Goal: Transaction & Acquisition: Download file/media

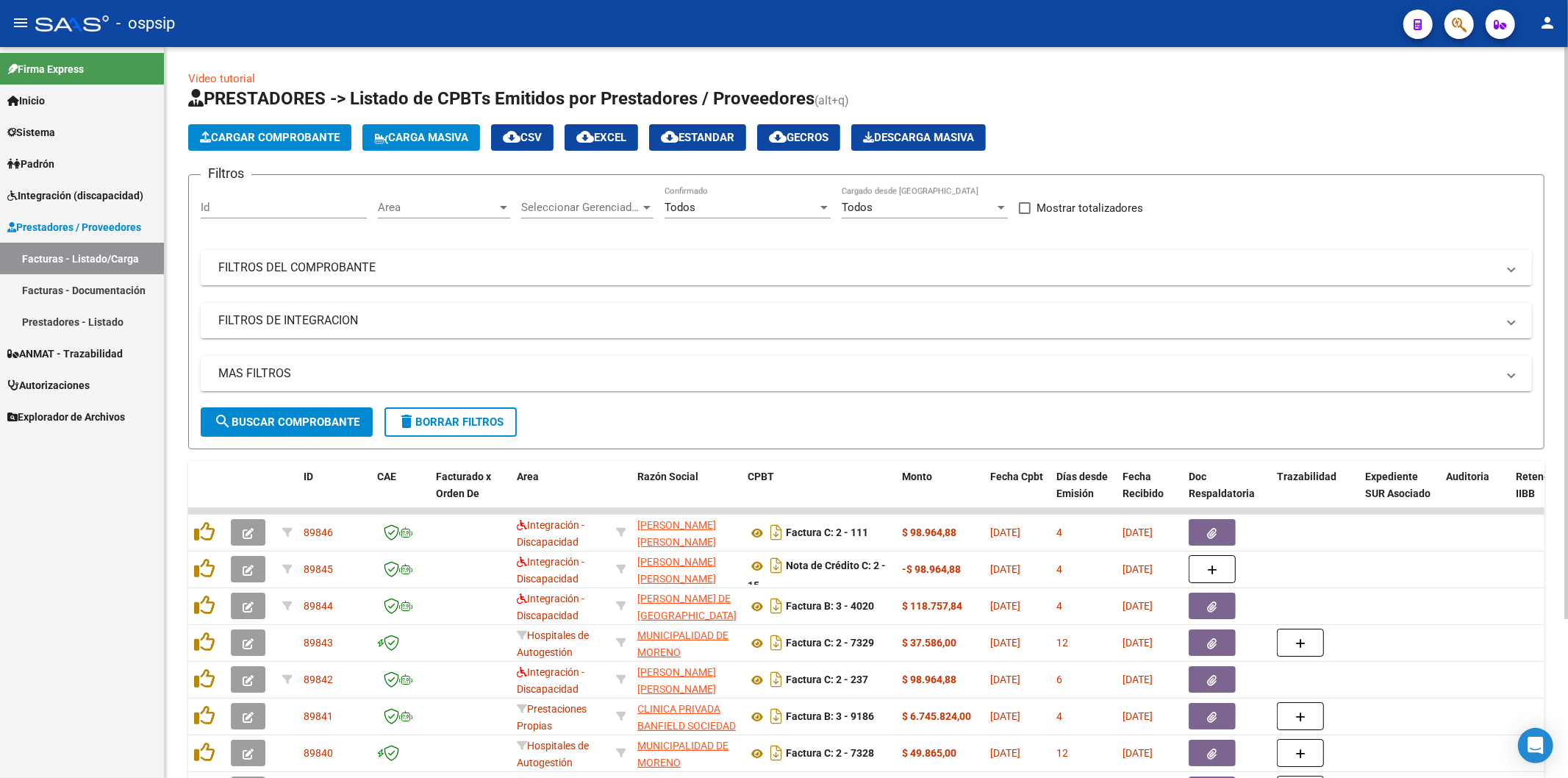
click at [1148, 270] on mat-panel-title "FILTROS DEL COMPROBANTE" at bounding box center [857, 267] width 1279 height 17
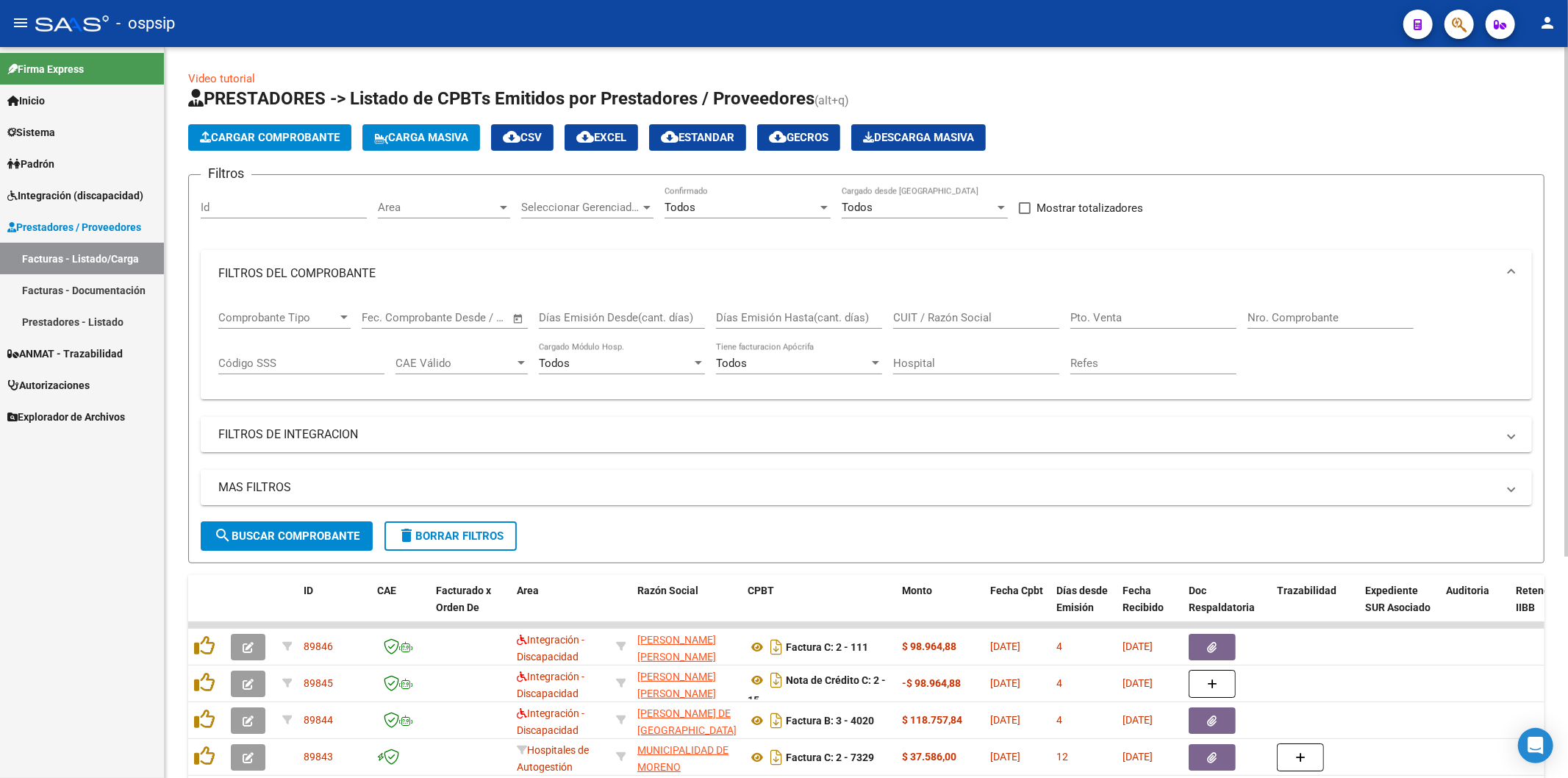
click at [1287, 312] on input "Nro. Comprobante" at bounding box center [1330, 317] width 166 height 13
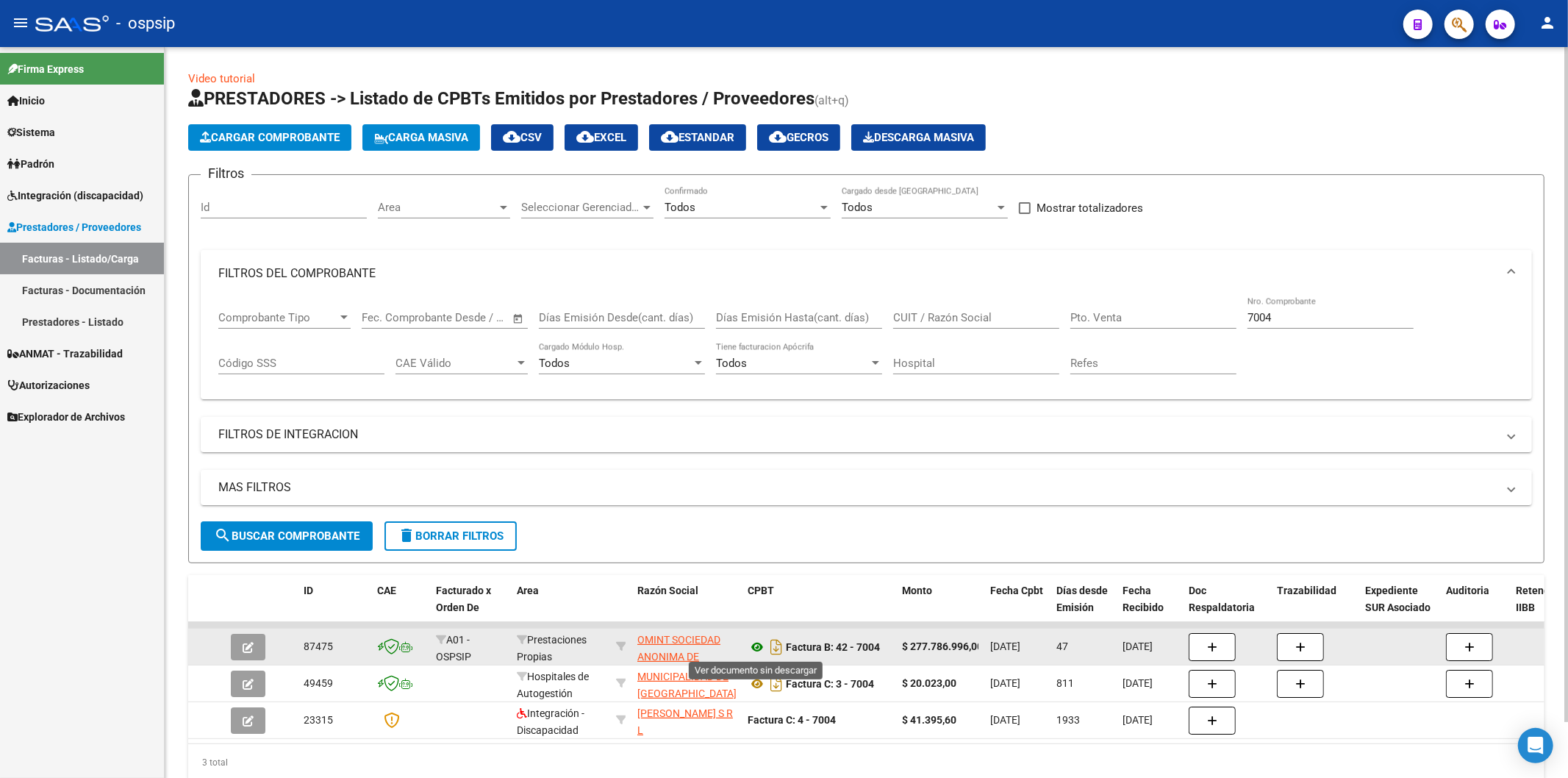
click at [757, 645] on icon at bounding box center [757, 647] width 19 height 17
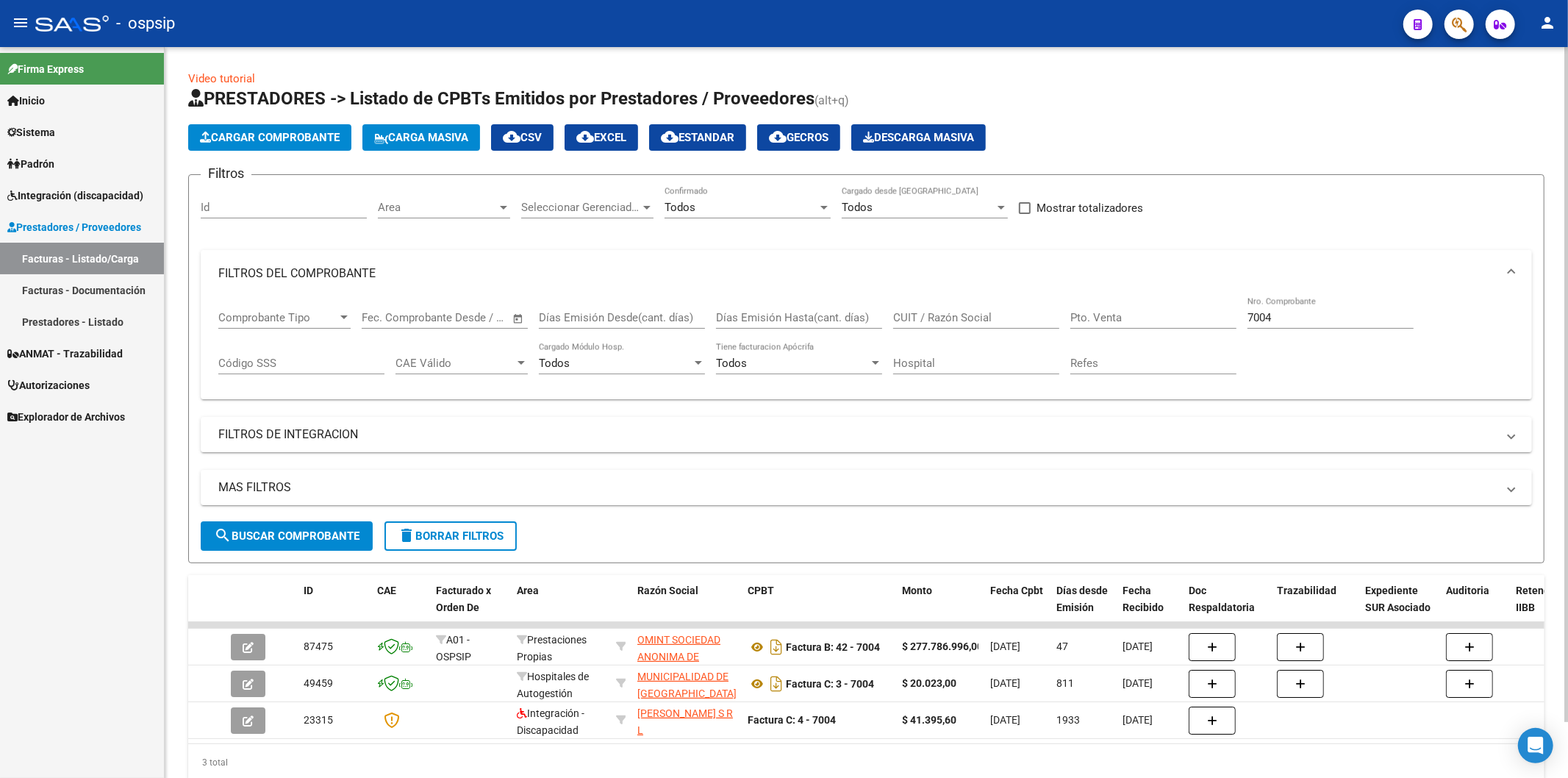
click at [1333, 314] on input "7004" at bounding box center [1330, 317] width 166 height 13
type input "7"
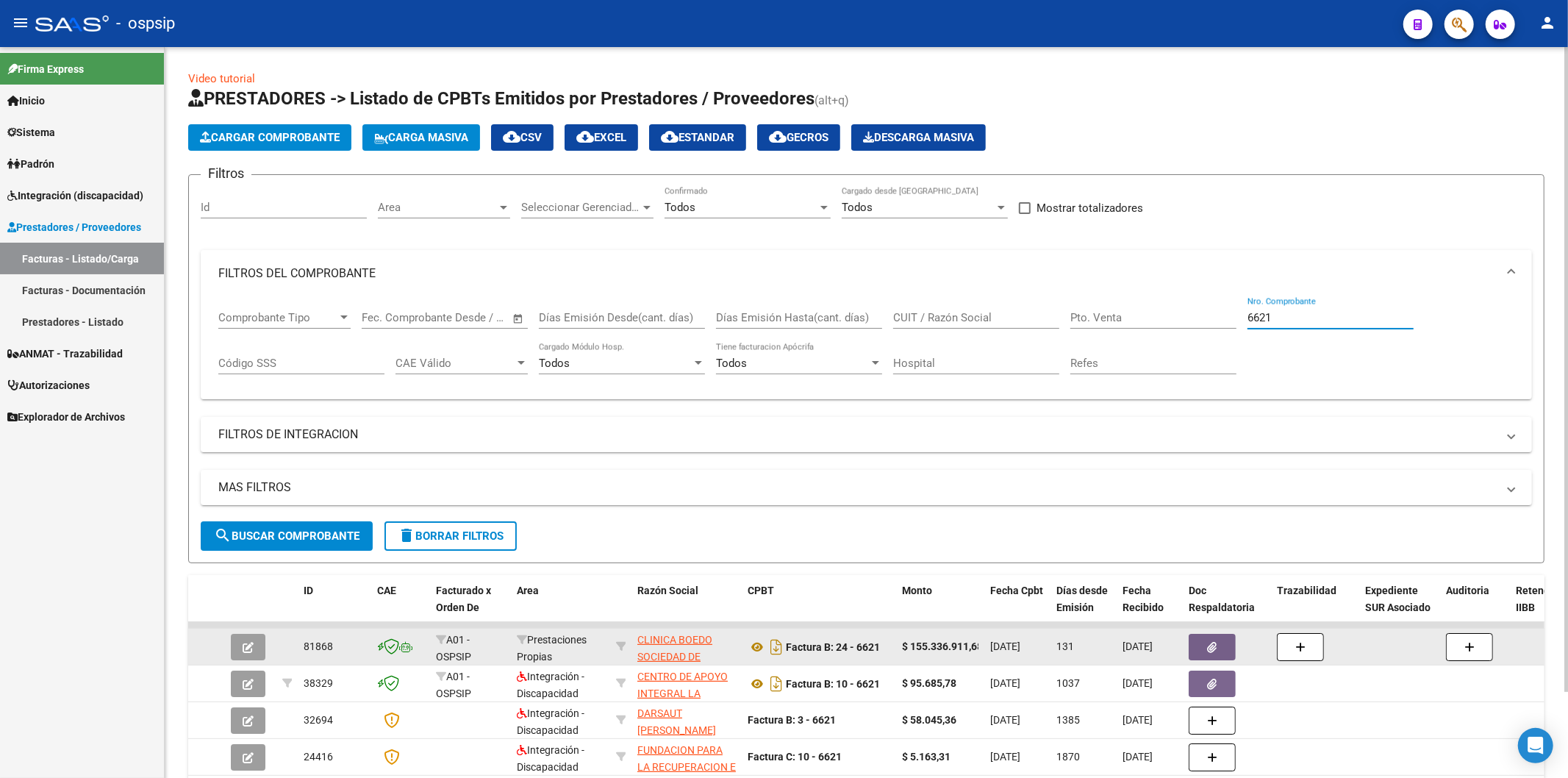
click at [1214, 645] on icon "button" at bounding box center [1212, 647] width 10 height 11
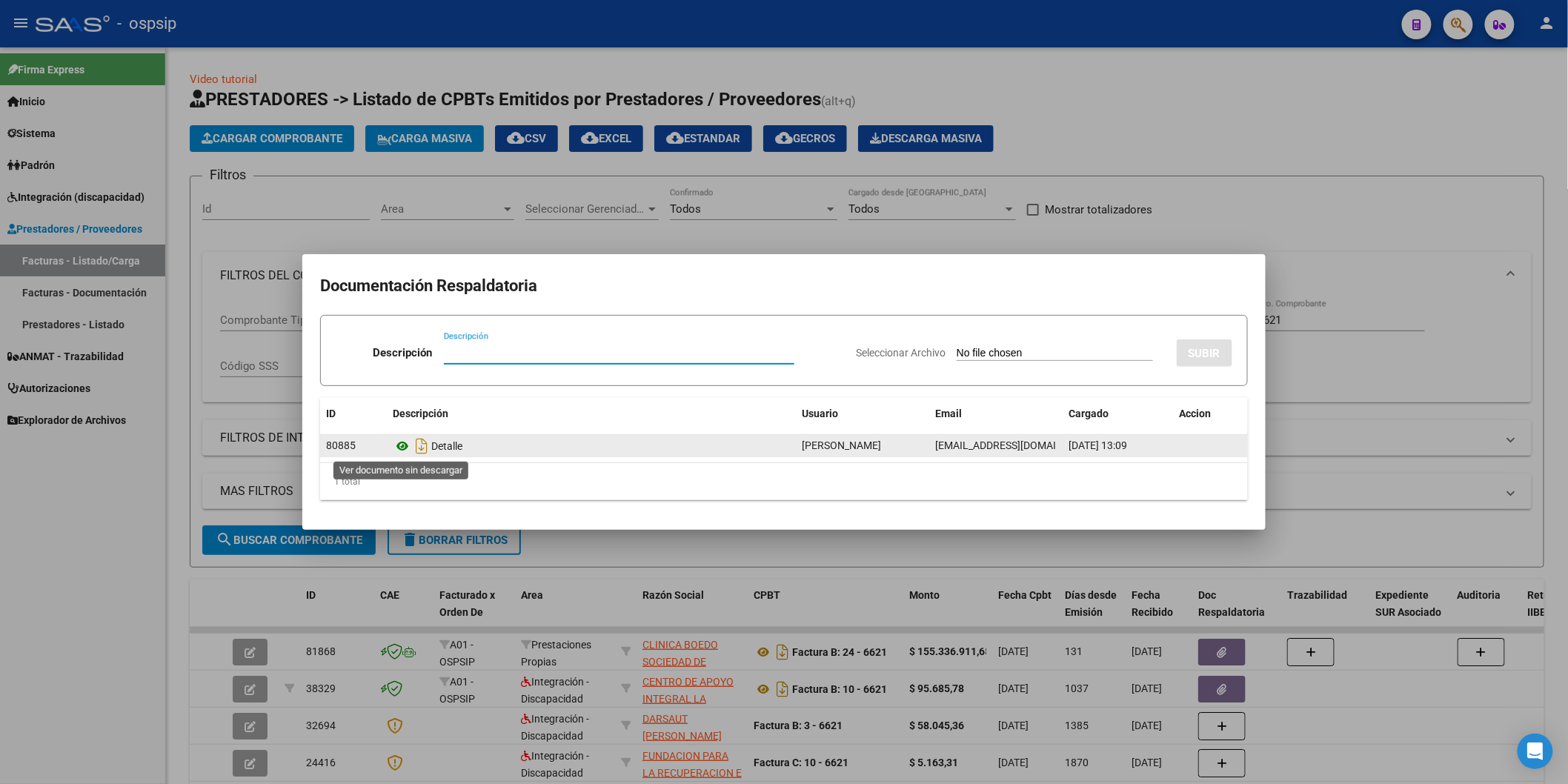
click at [405, 447] on icon at bounding box center [403, 446] width 19 height 18
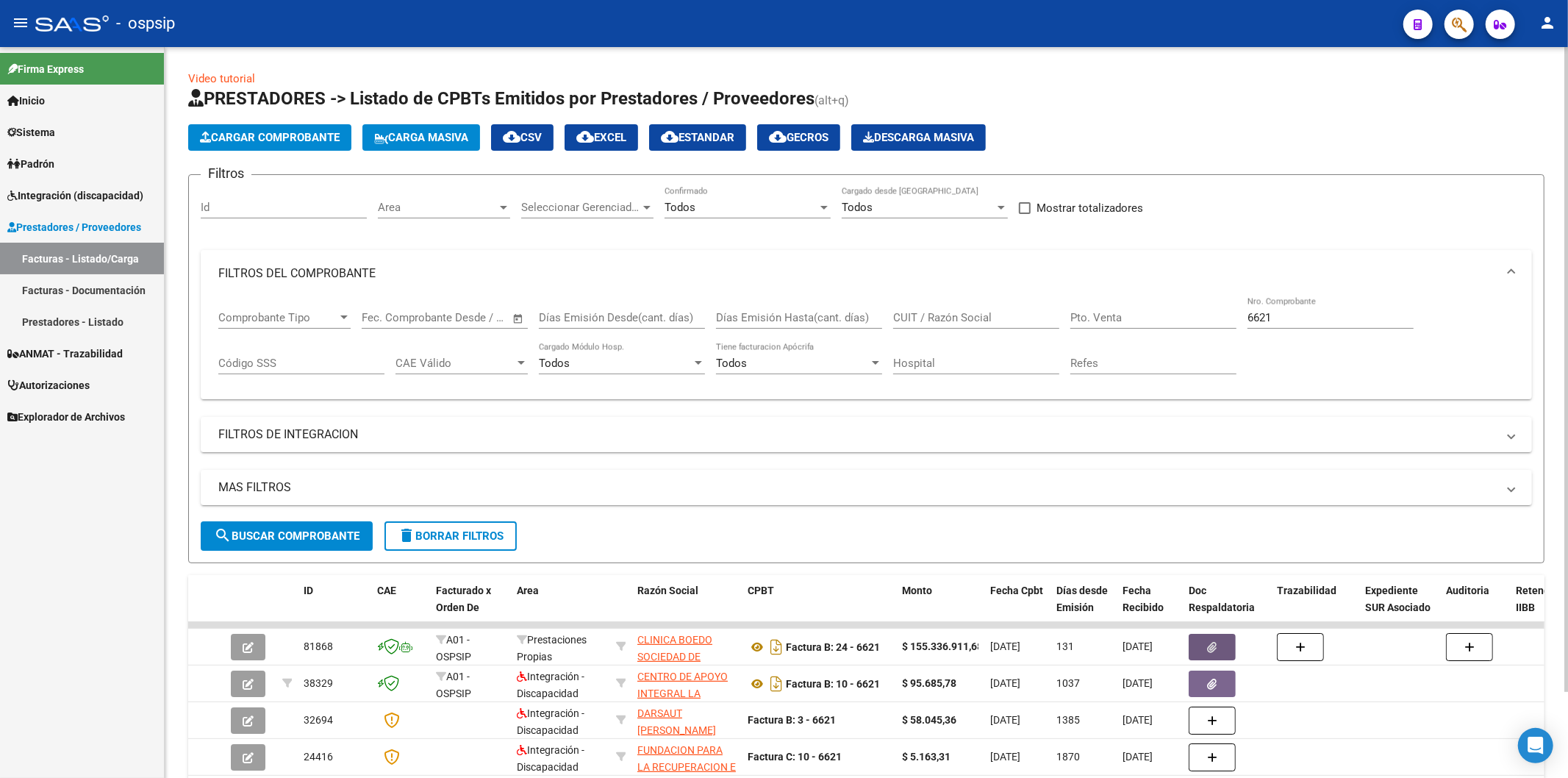
click at [1343, 317] on input "6621" at bounding box center [1330, 317] width 166 height 13
type input "6"
click at [1294, 317] on input "Nro. Comprobante" at bounding box center [1330, 317] width 166 height 13
click at [950, 314] on input "CUIT / Razón Social" at bounding box center [976, 317] width 166 height 13
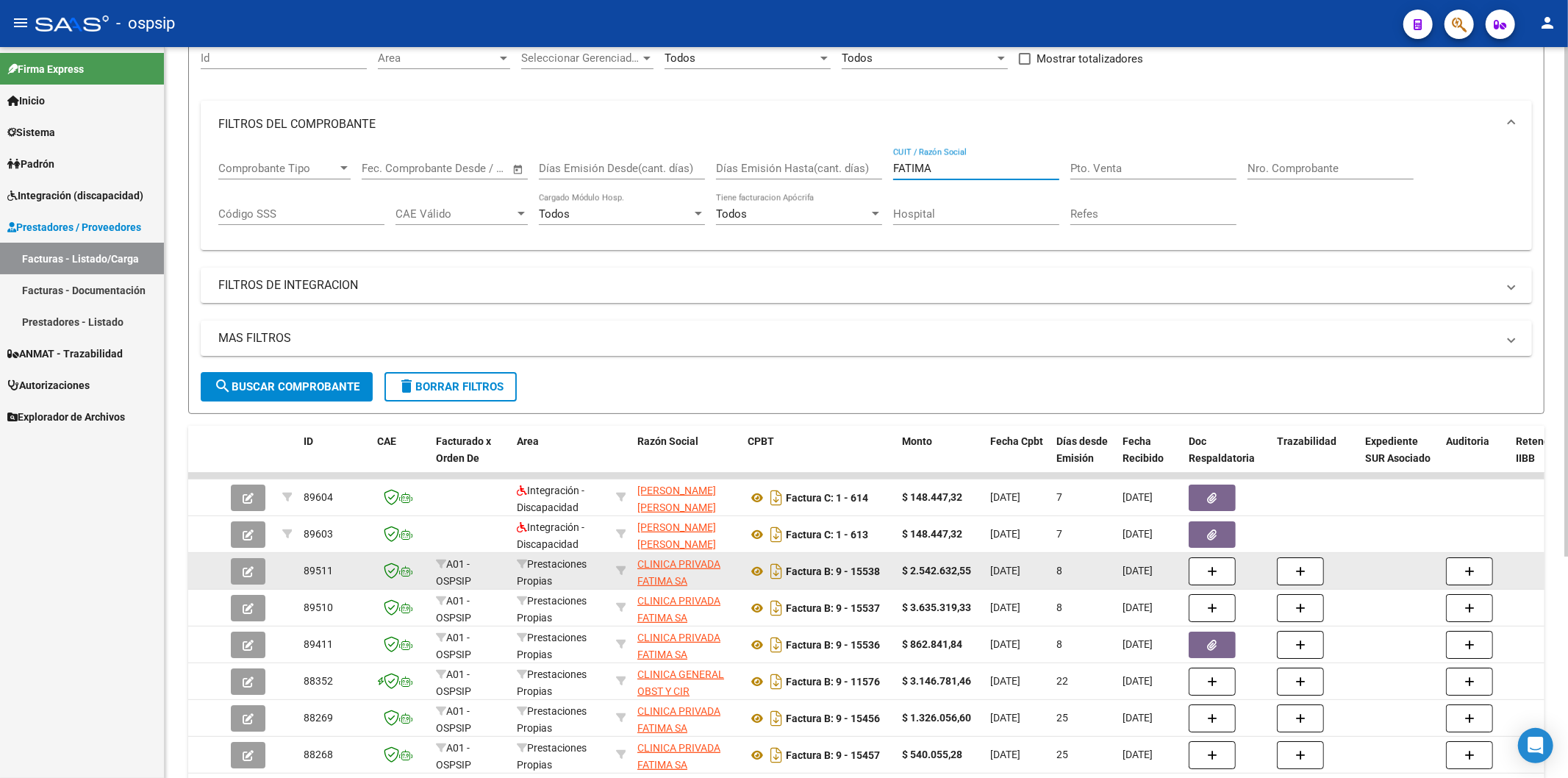
scroll to position [163, 0]
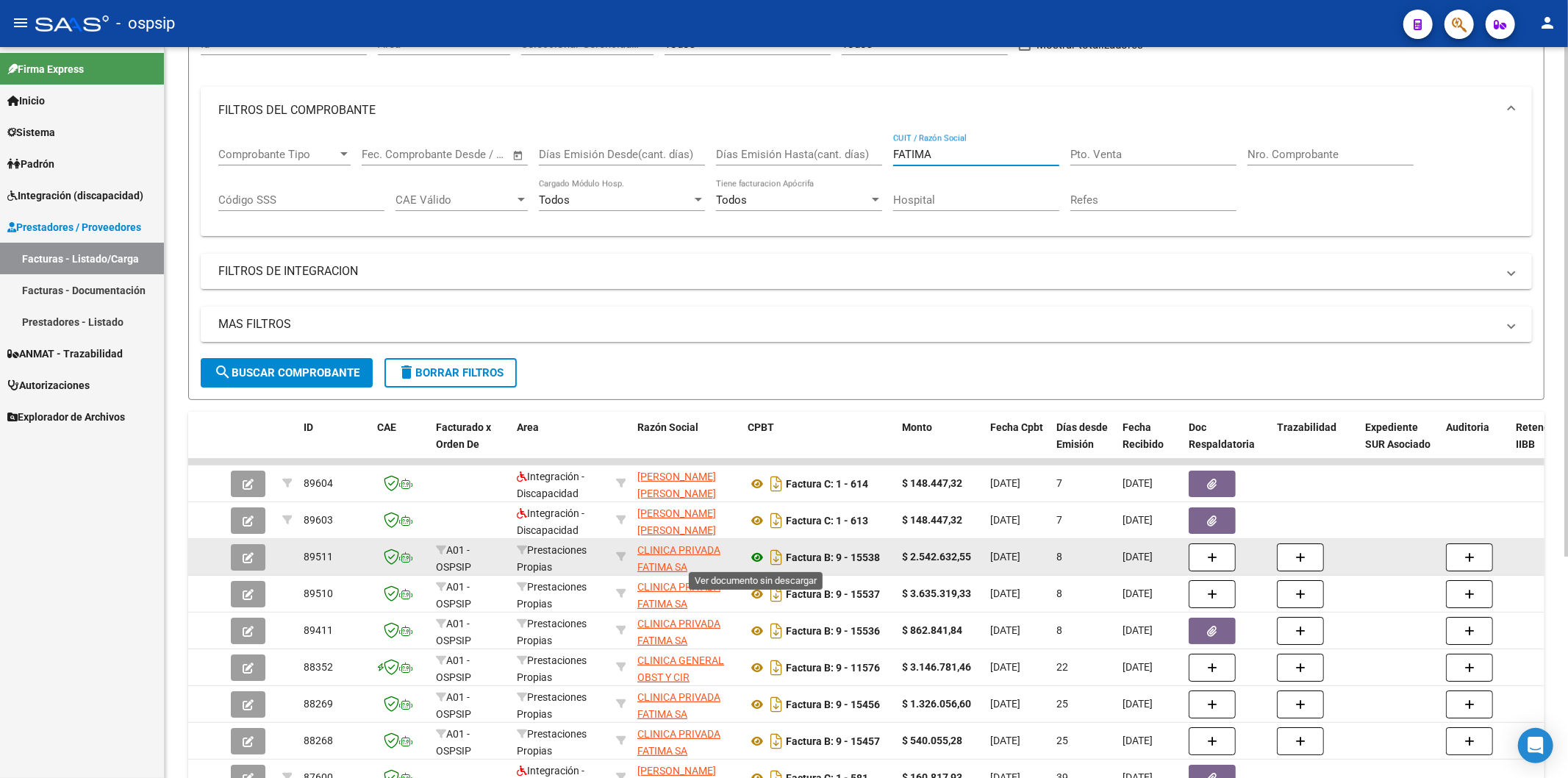
click at [758, 554] on icon at bounding box center [757, 557] width 19 height 17
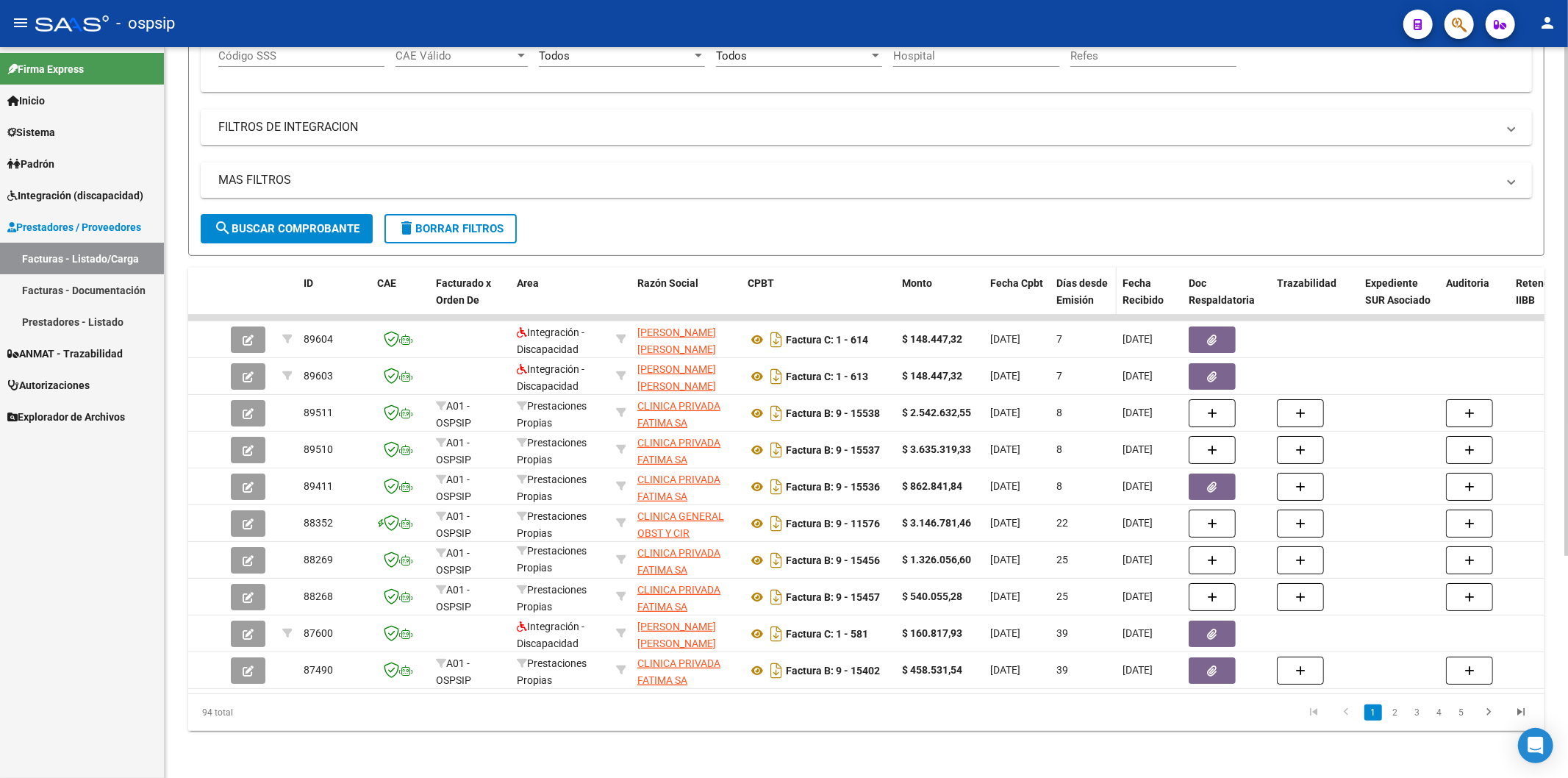
scroll to position [74, 0]
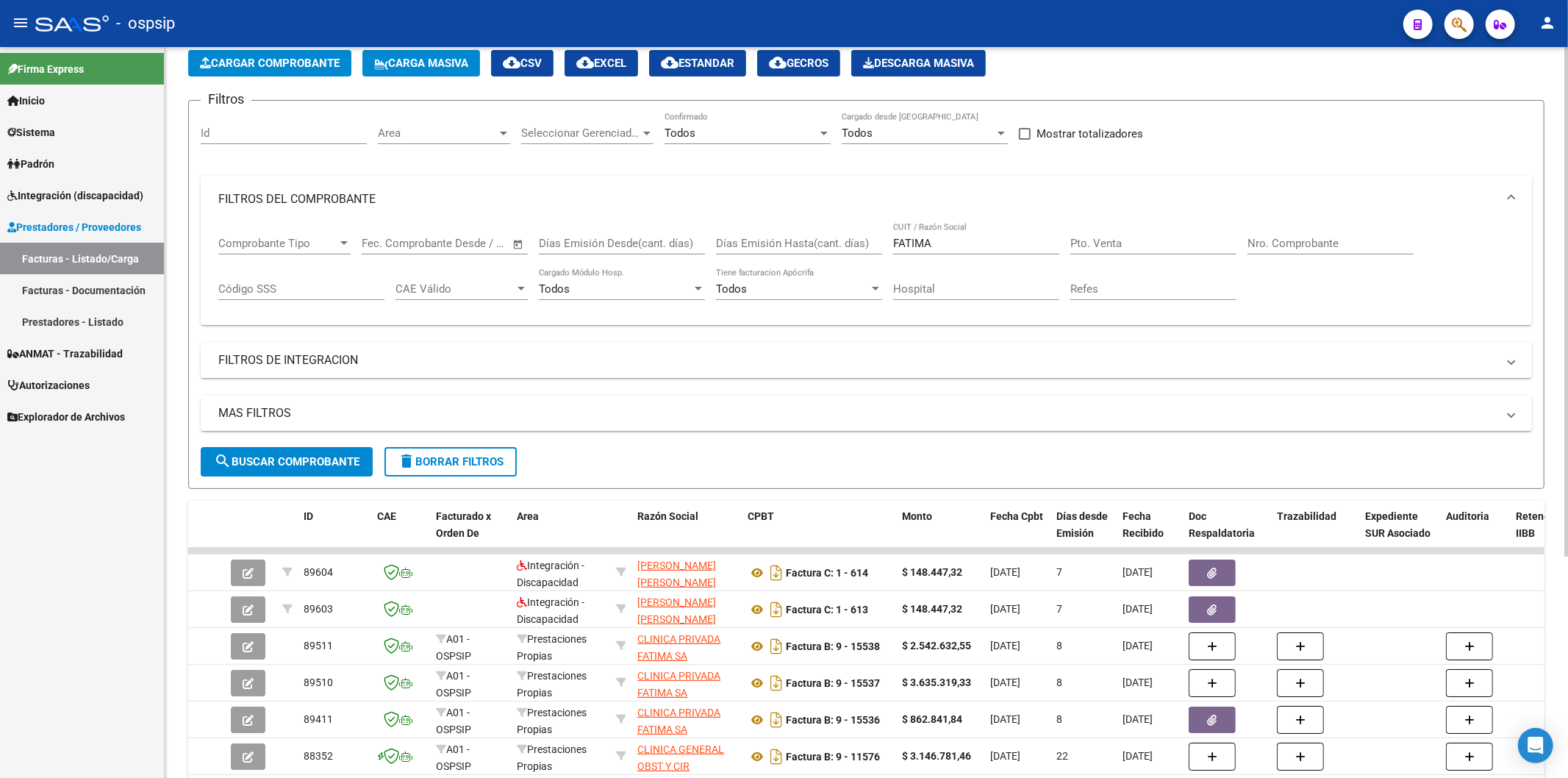
click at [970, 252] on div "FATIMA CUIT / Razón Social" at bounding box center [976, 239] width 166 height 31
click at [965, 247] on input "FATIMA" at bounding box center [976, 243] width 166 height 13
type input "F"
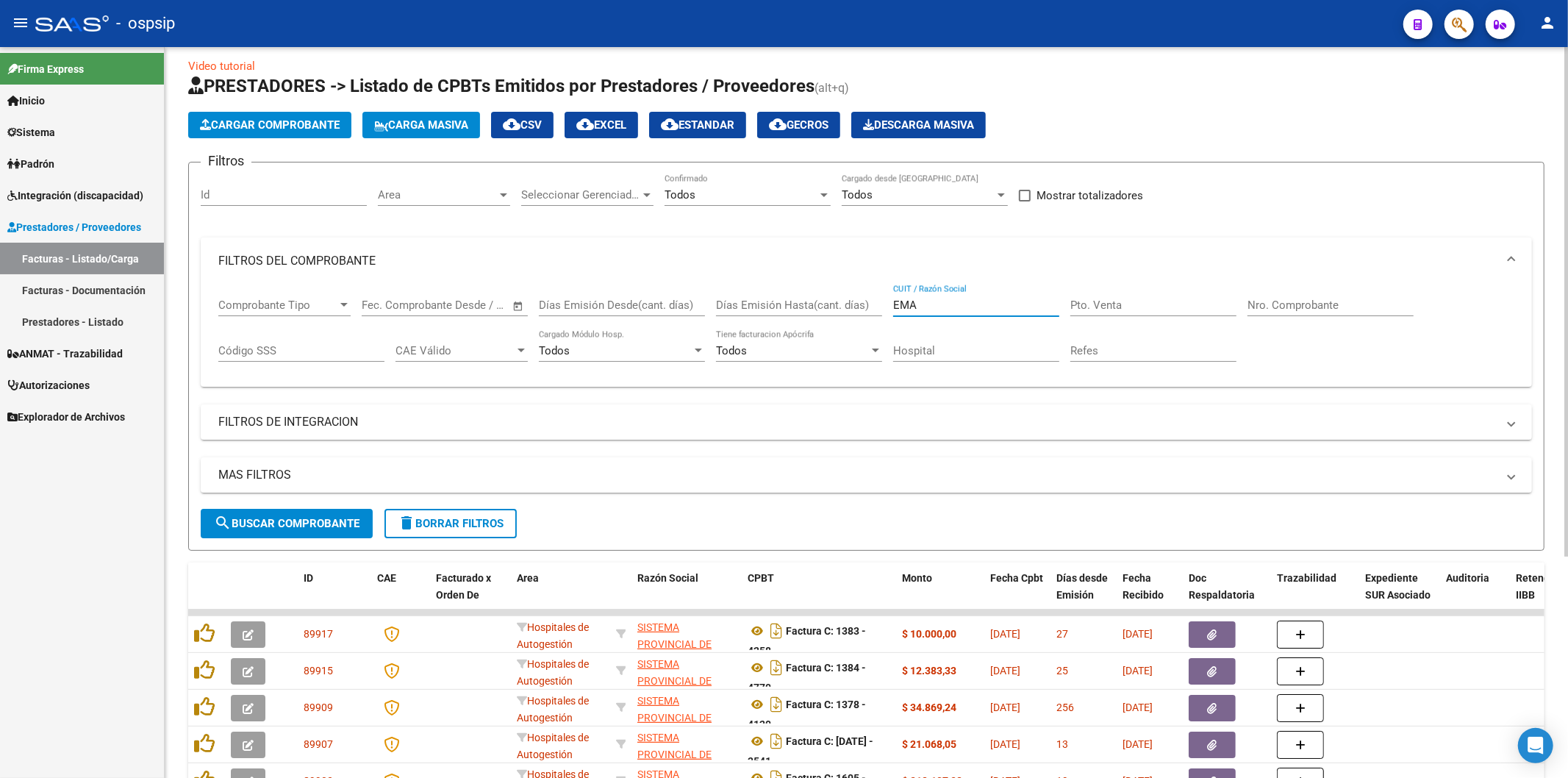
scroll to position [0, 0]
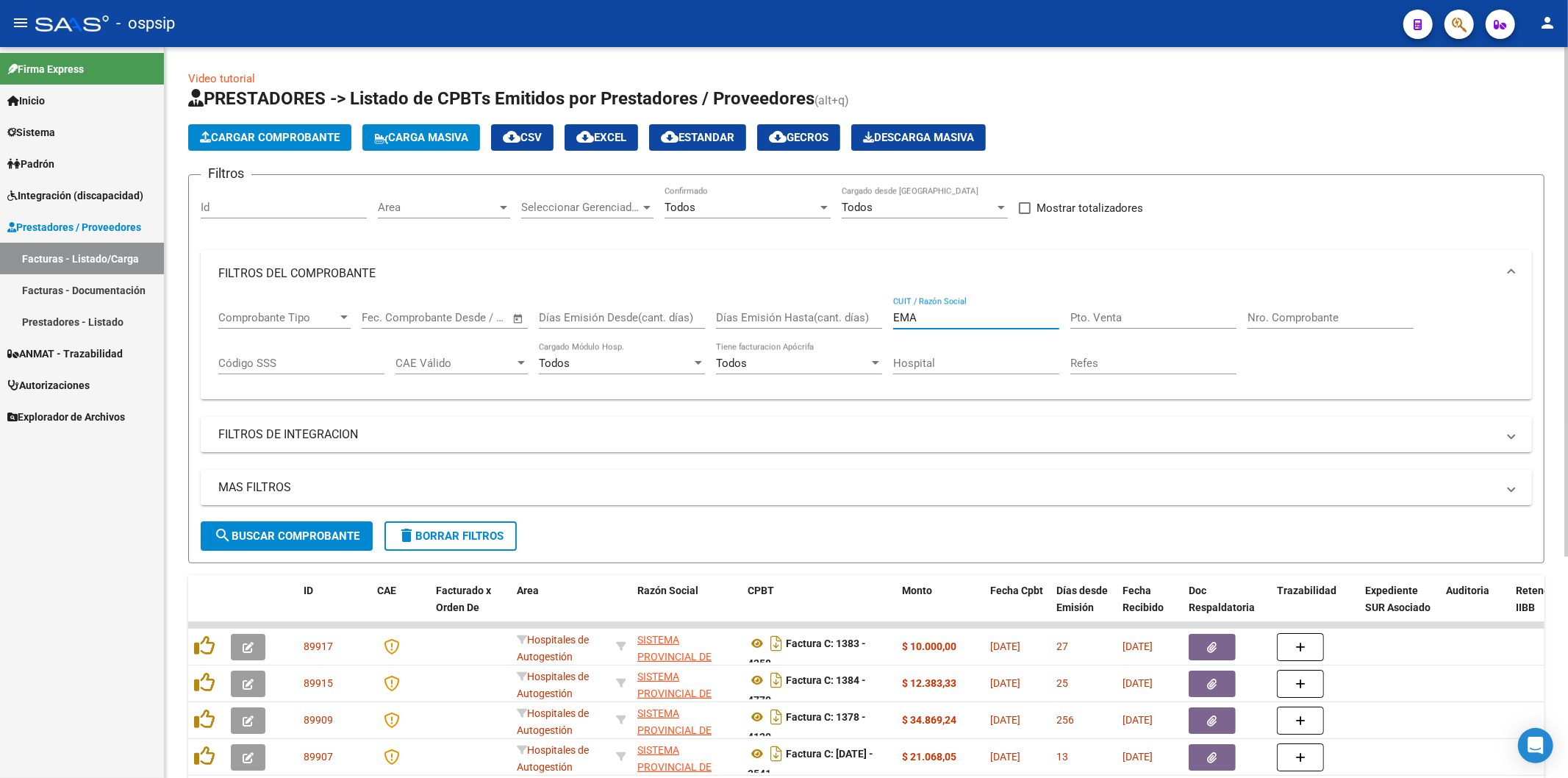
click at [936, 322] on input "EMA" at bounding box center [976, 317] width 166 height 13
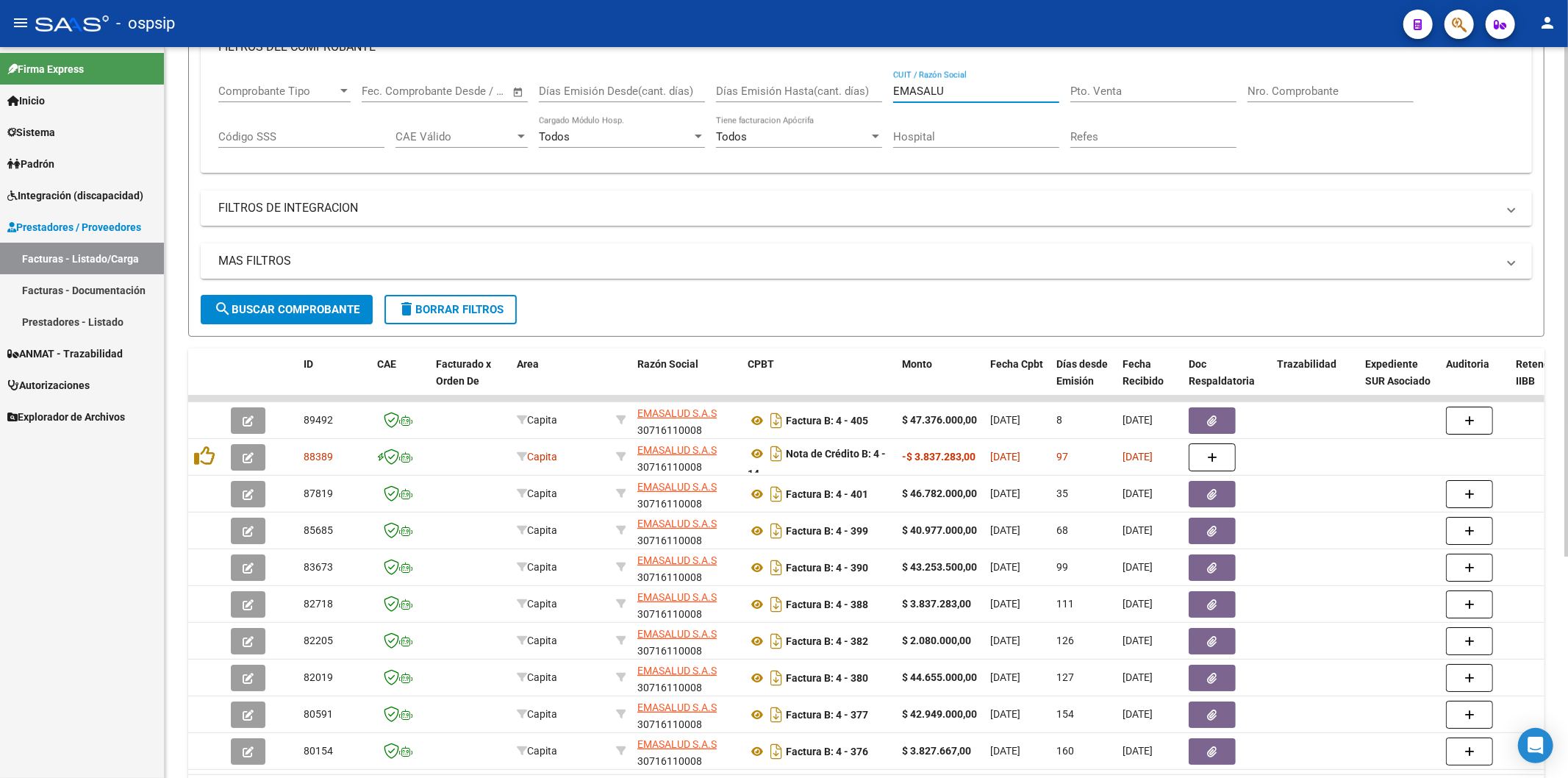
scroll to position [245, 0]
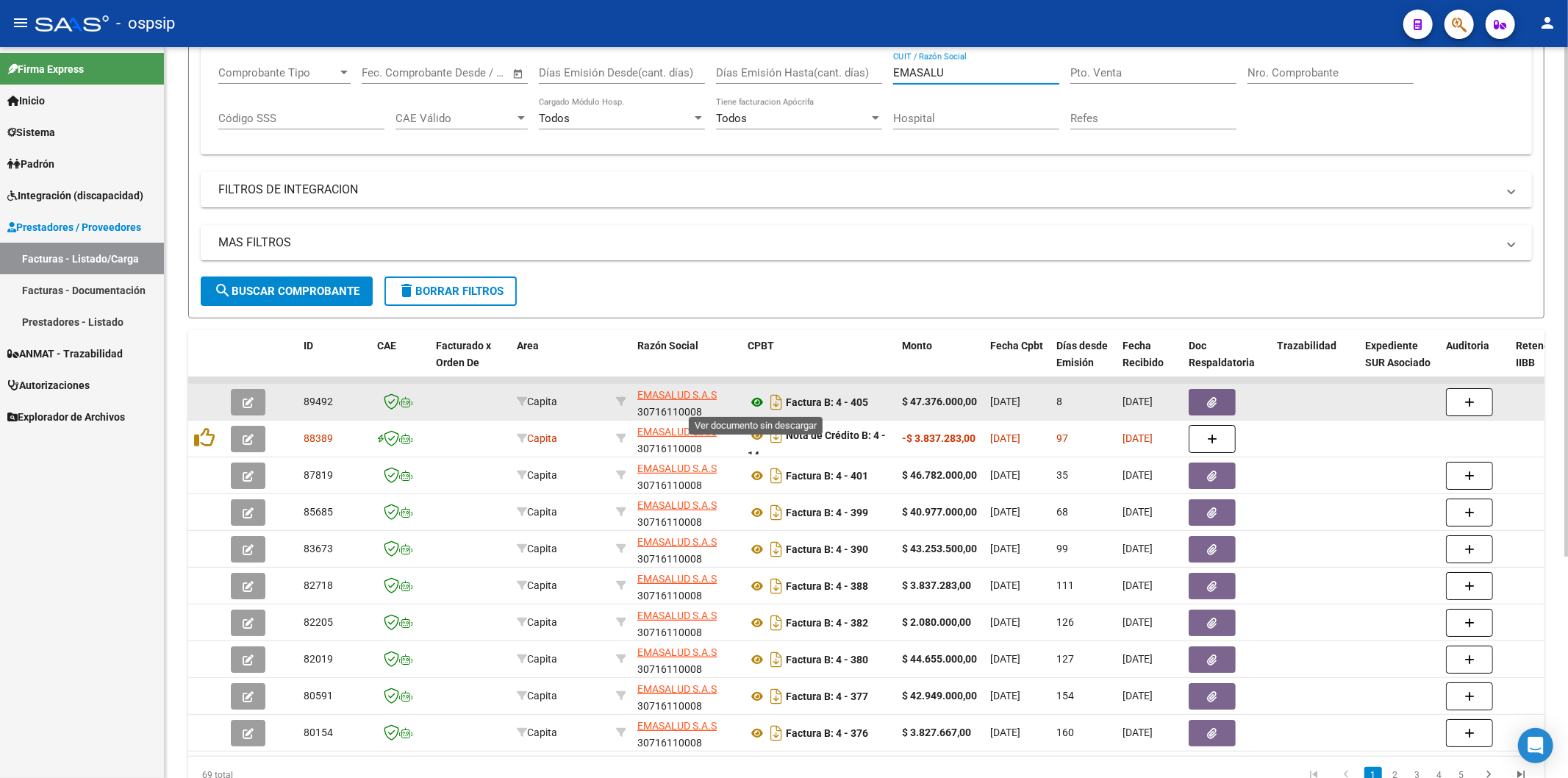
click at [759, 402] on icon at bounding box center [757, 402] width 19 height 17
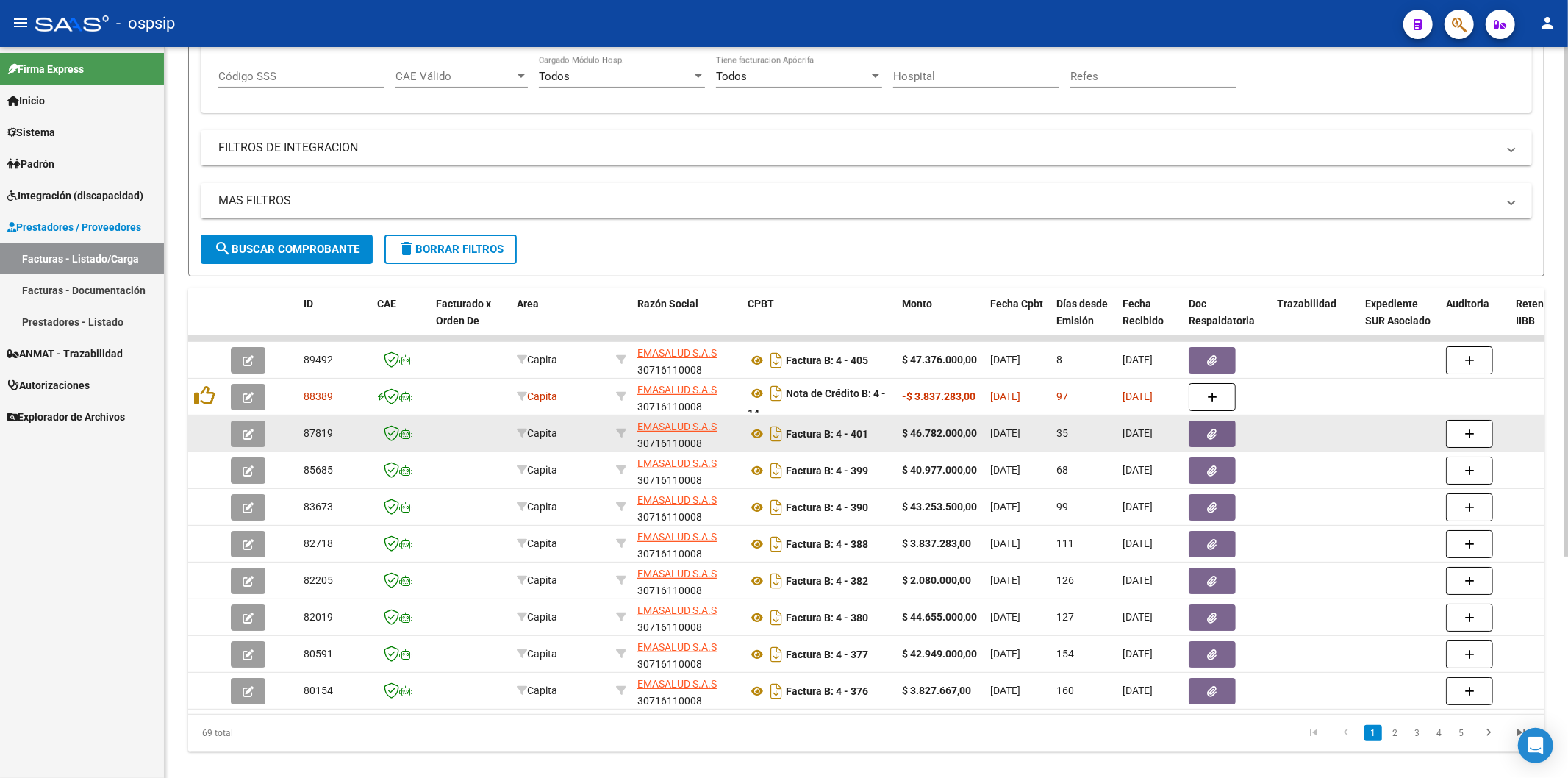
scroll to position [319, 0]
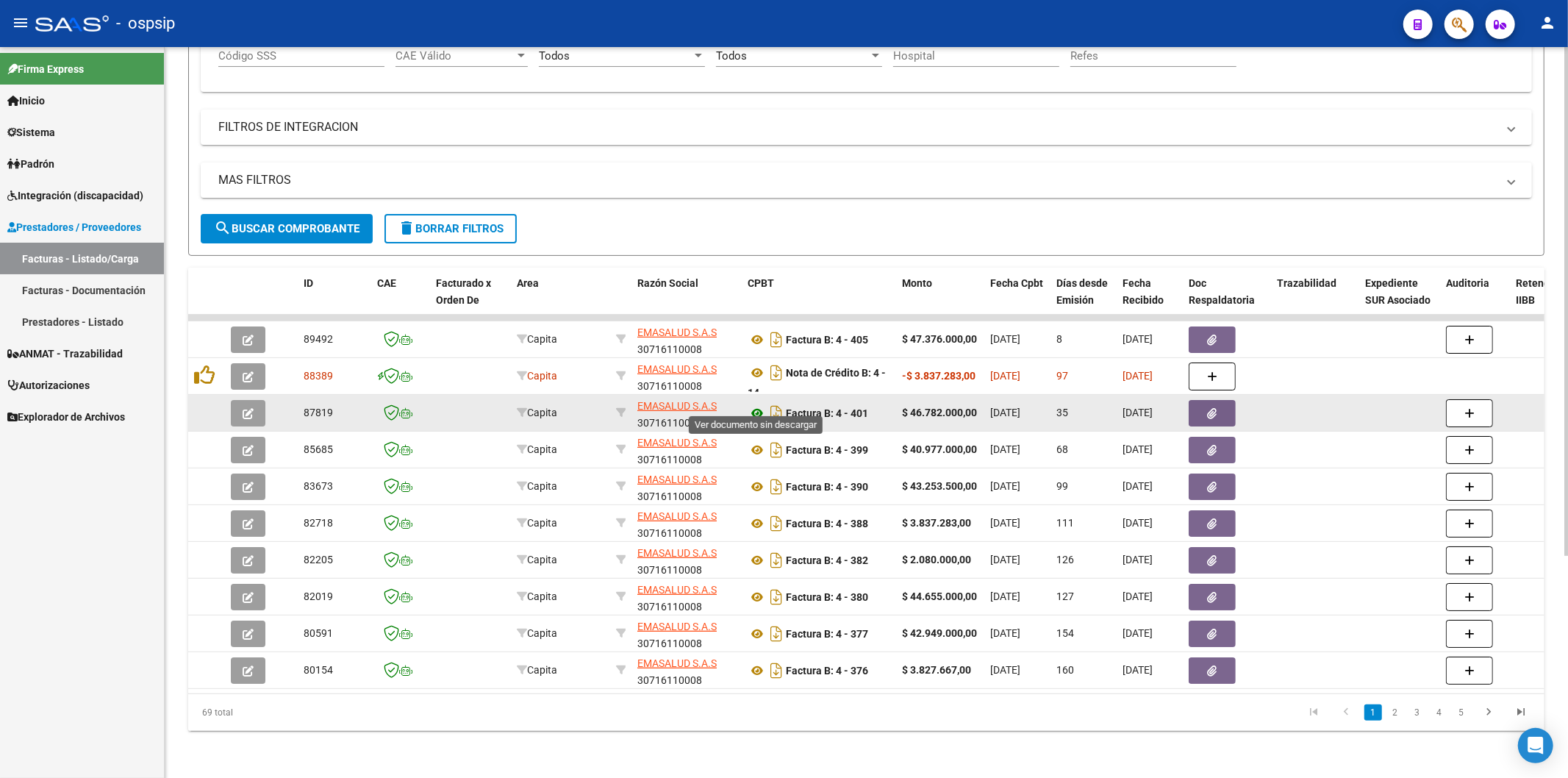
click at [755, 405] on icon at bounding box center [757, 413] width 19 height 17
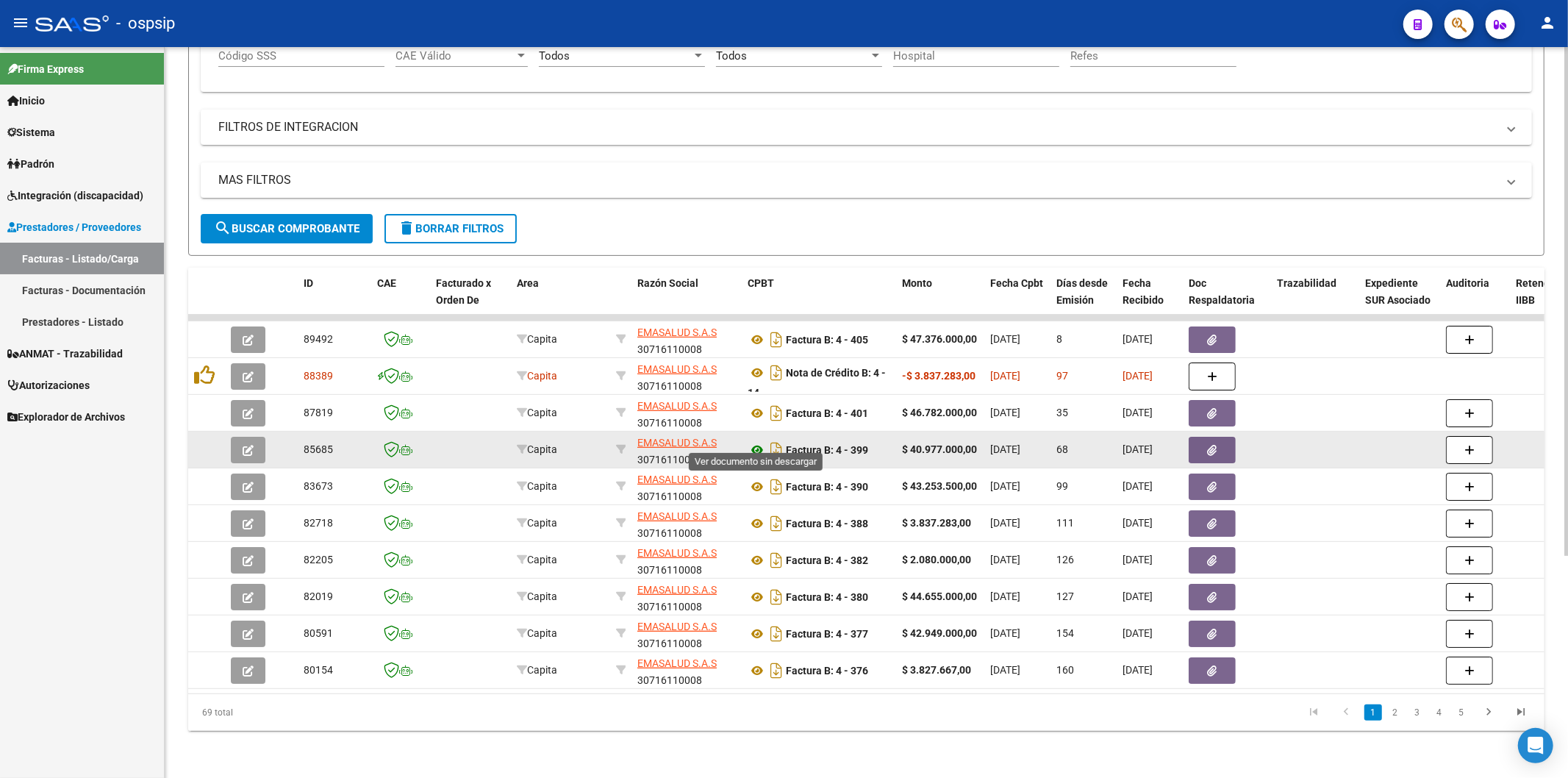
click at [759, 441] on icon at bounding box center [757, 450] width 19 height 17
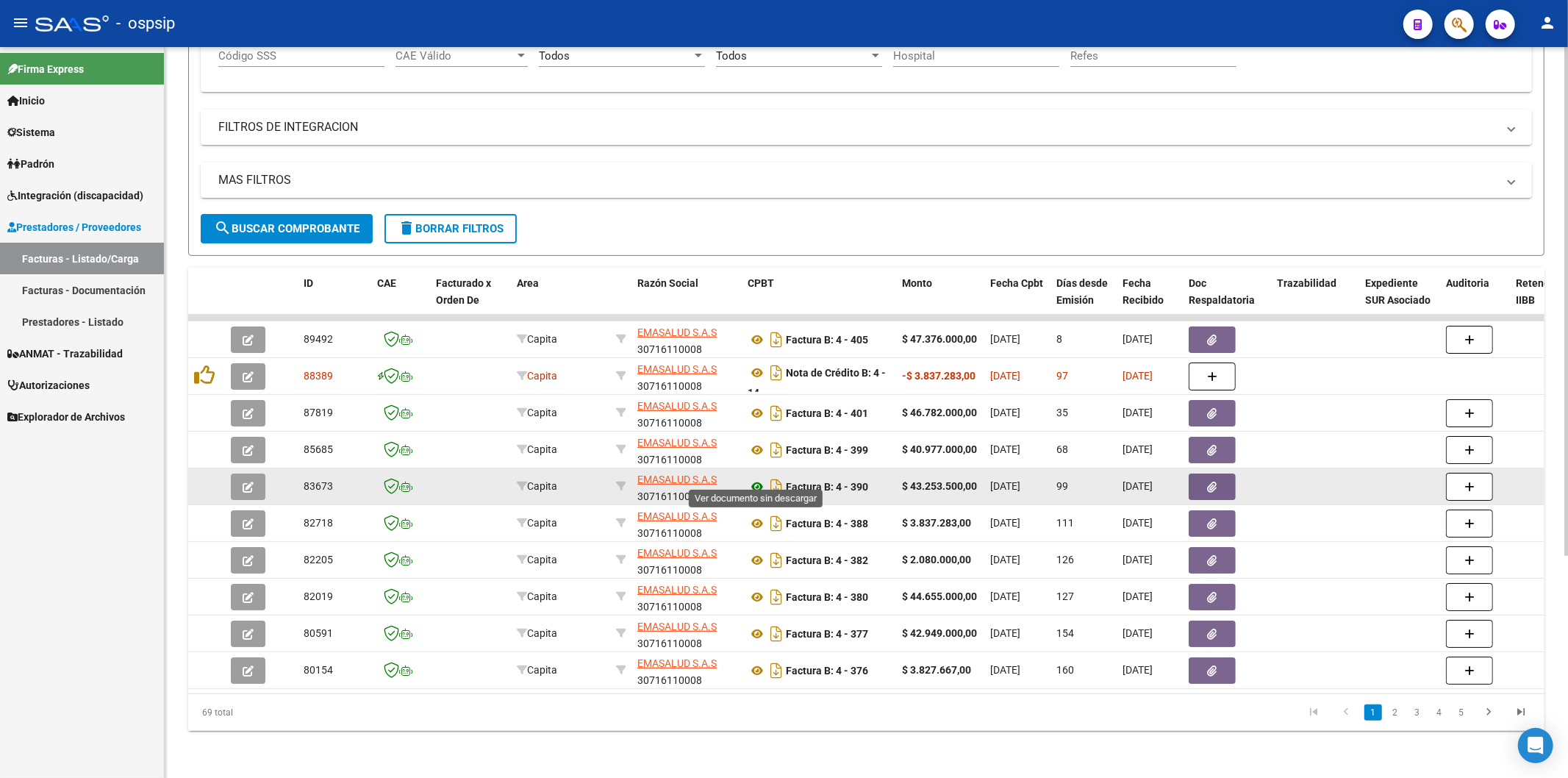
click at [759, 478] on icon at bounding box center [757, 487] width 19 height 17
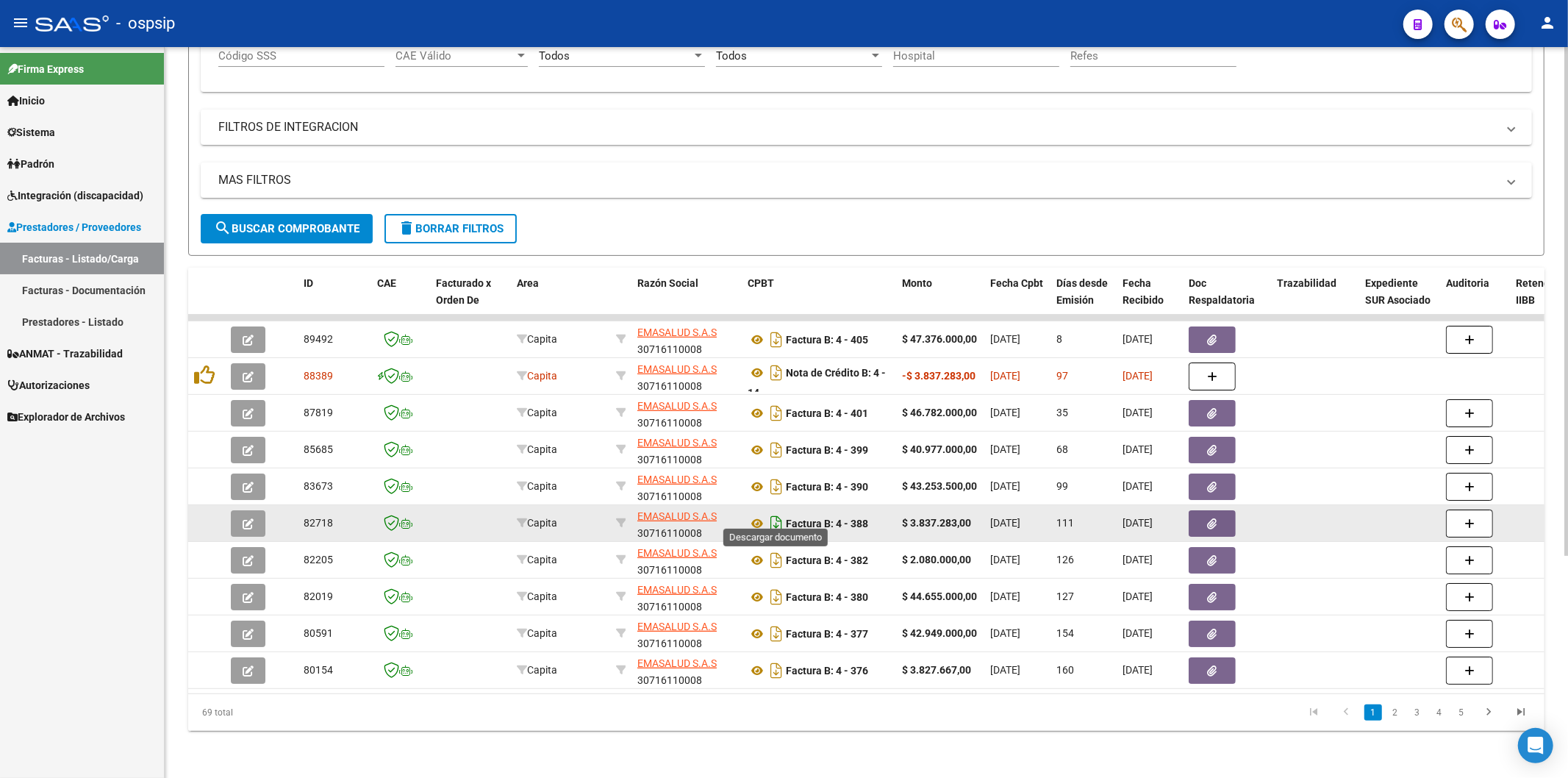
click at [775, 515] on icon "Descargar documento" at bounding box center [776, 523] width 19 height 24
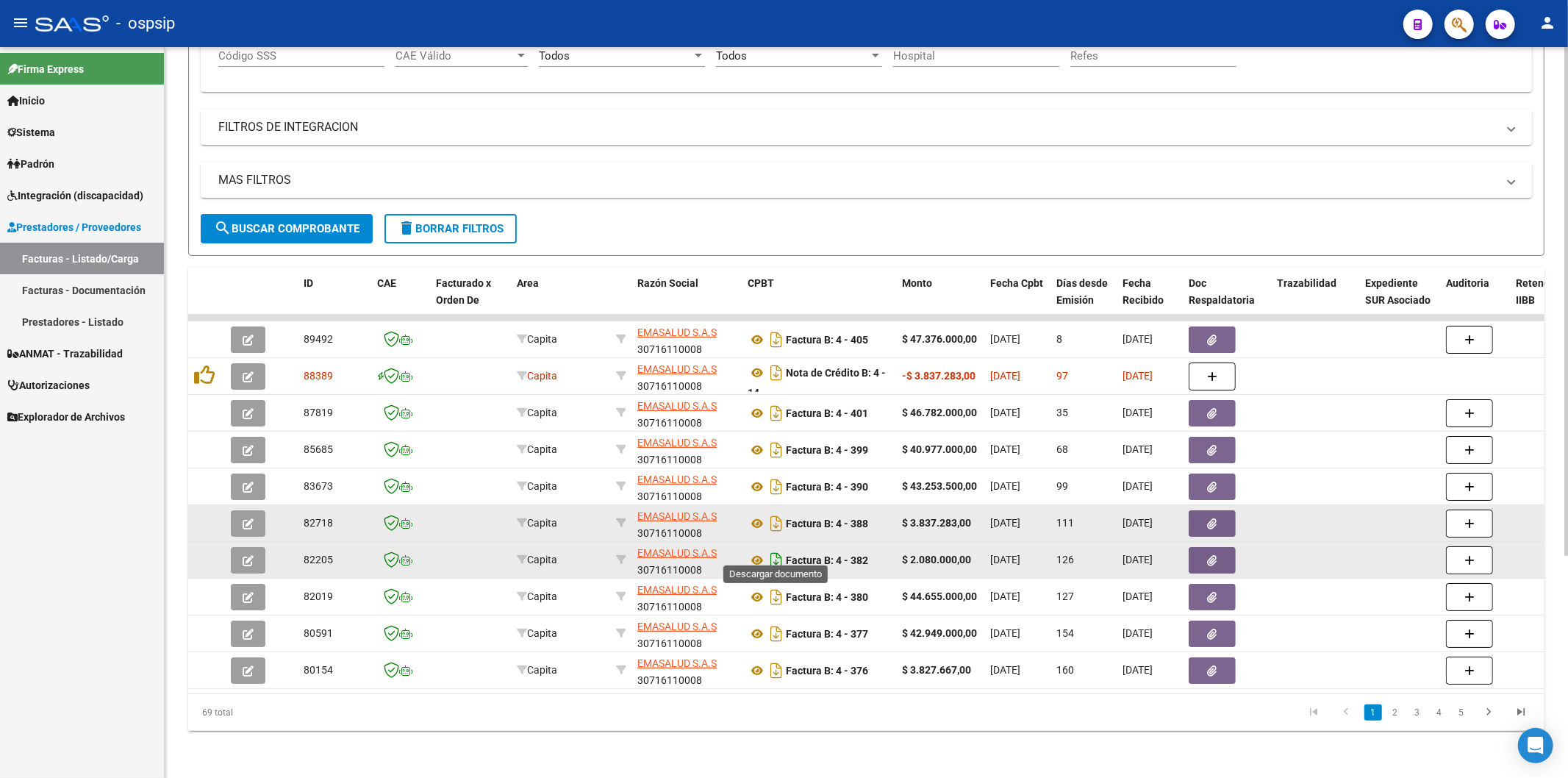
click at [774, 548] on icon "Descargar documento" at bounding box center [776, 559] width 19 height 24
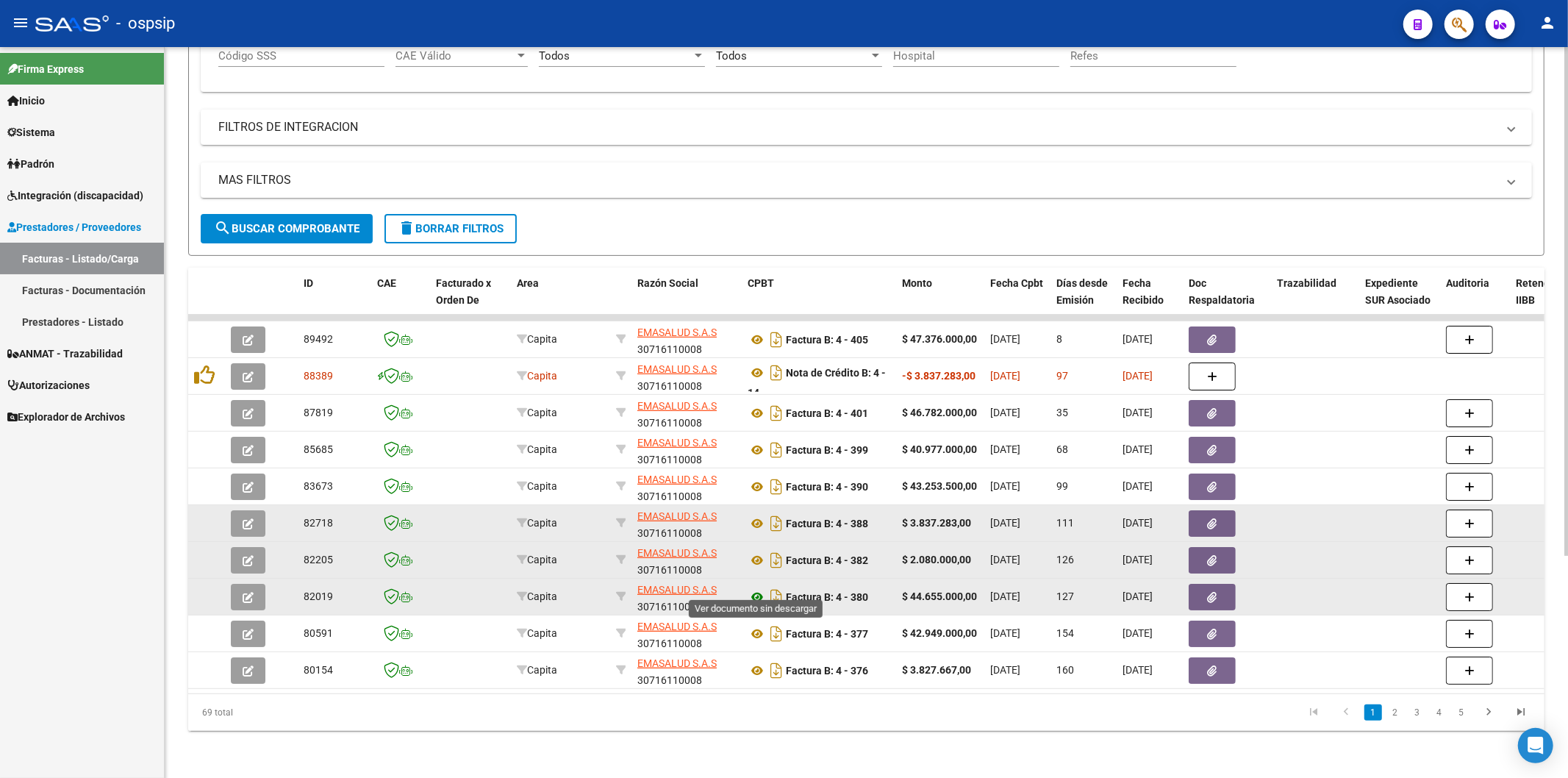
click at [755, 588] on icon at bounding box center [757, 597] width 19 height 17
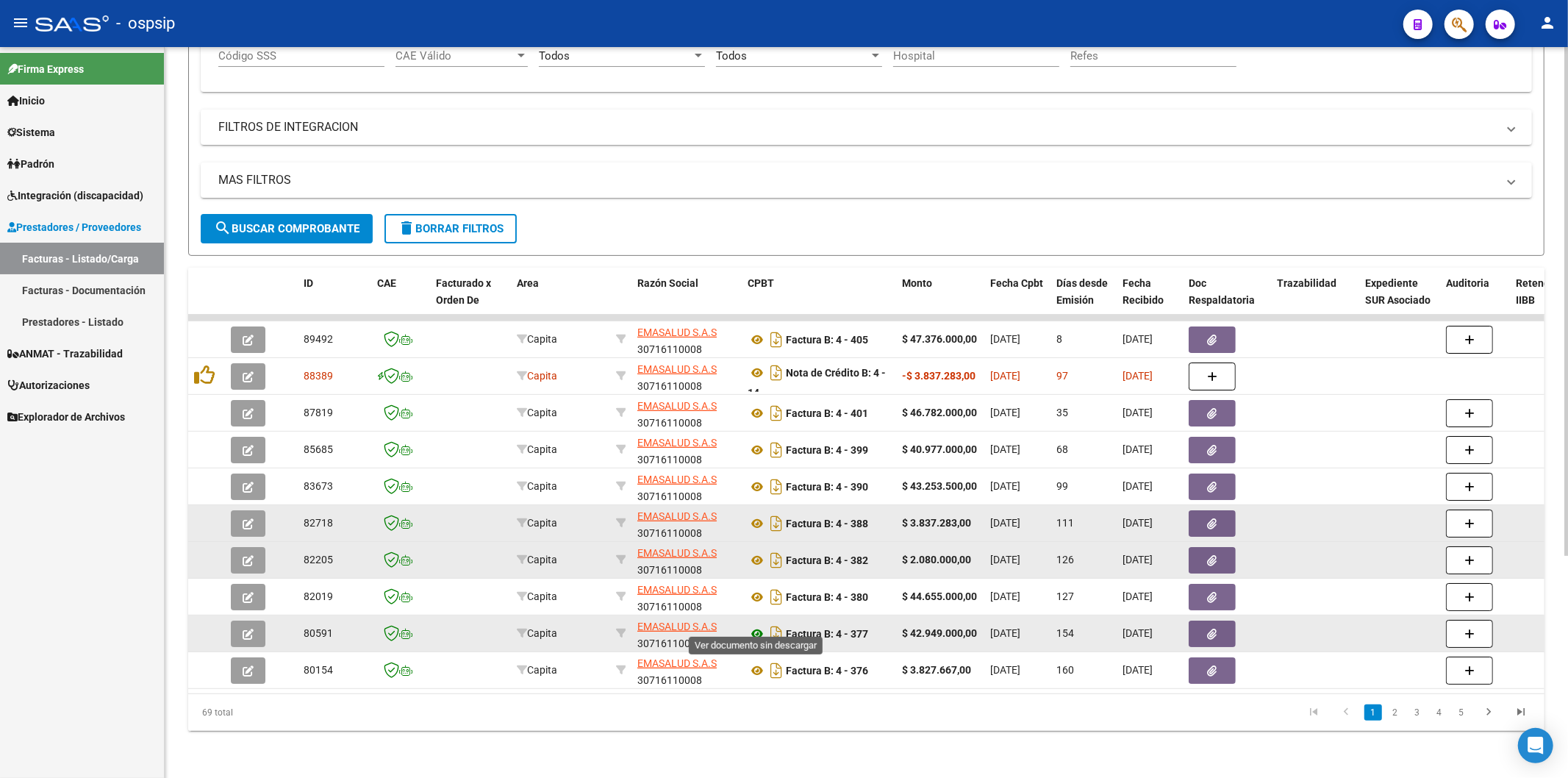
click at [755, 627] on icon at bounding box center [757, 634] width 19 height 17
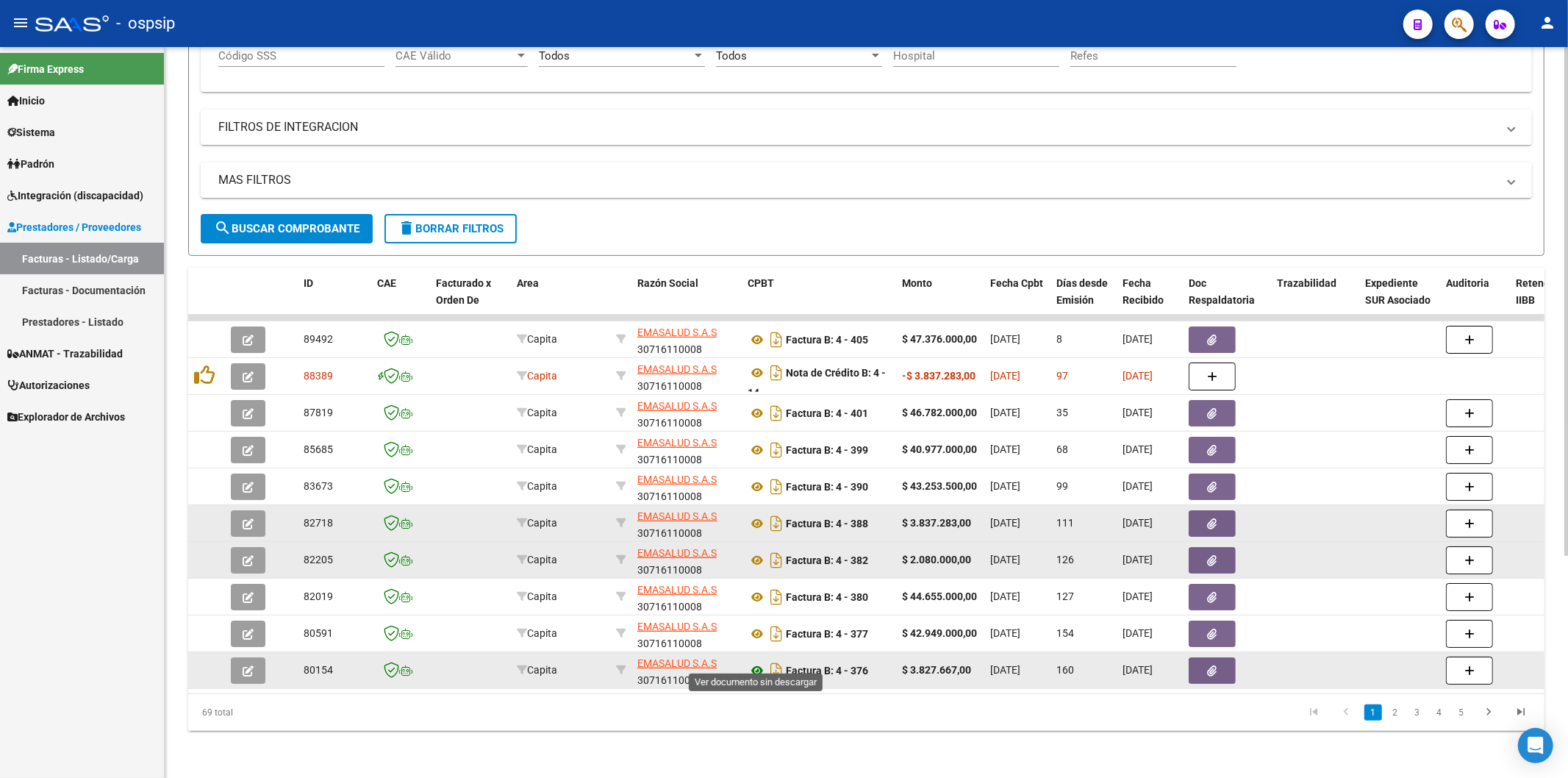
click at [760, 662] on icon at bounding box center [757, 670] width 19 height 17
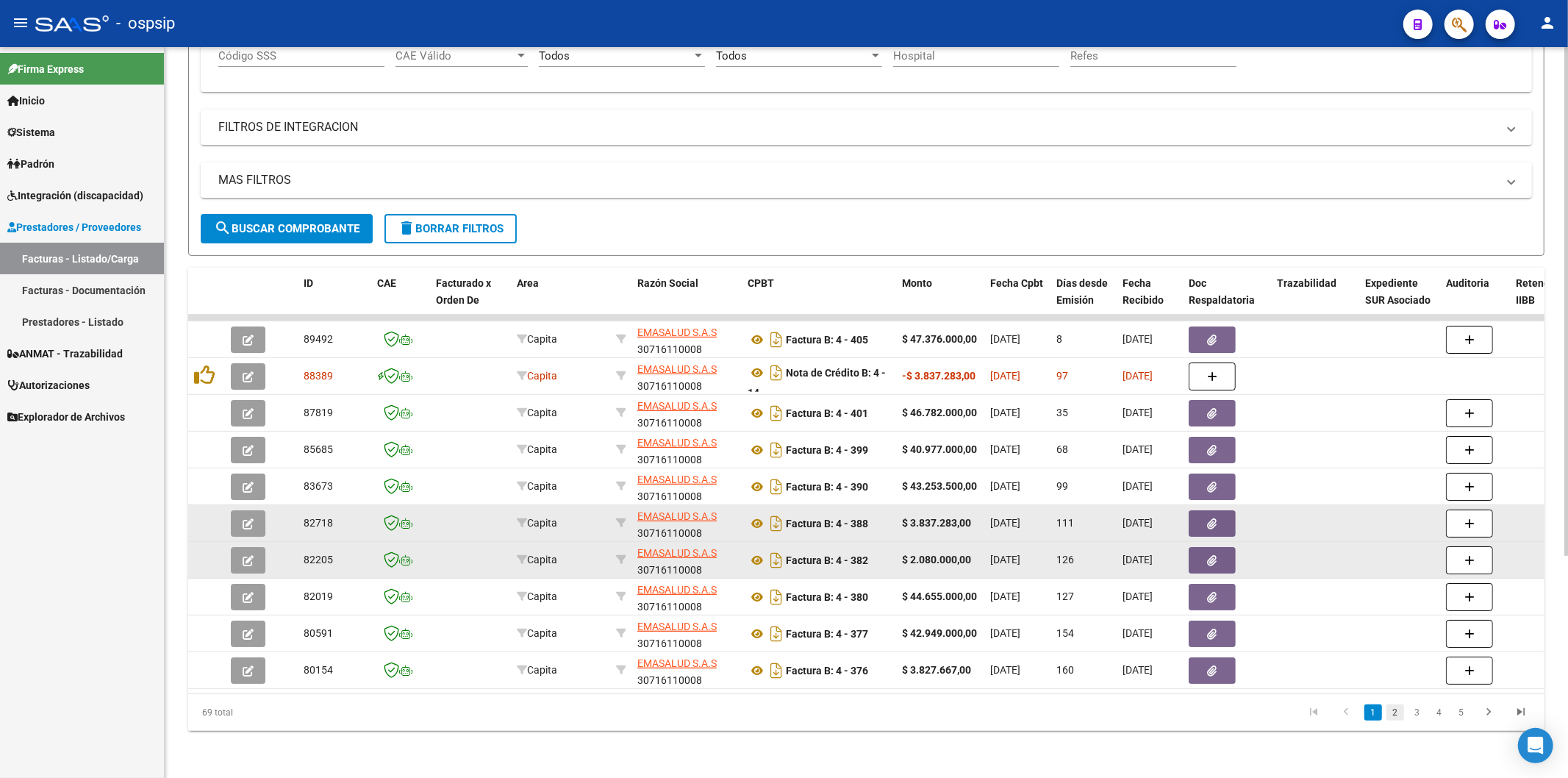
click at [1398, 716] on link "2" at bounding box center [1395, 712] width 17 height 17
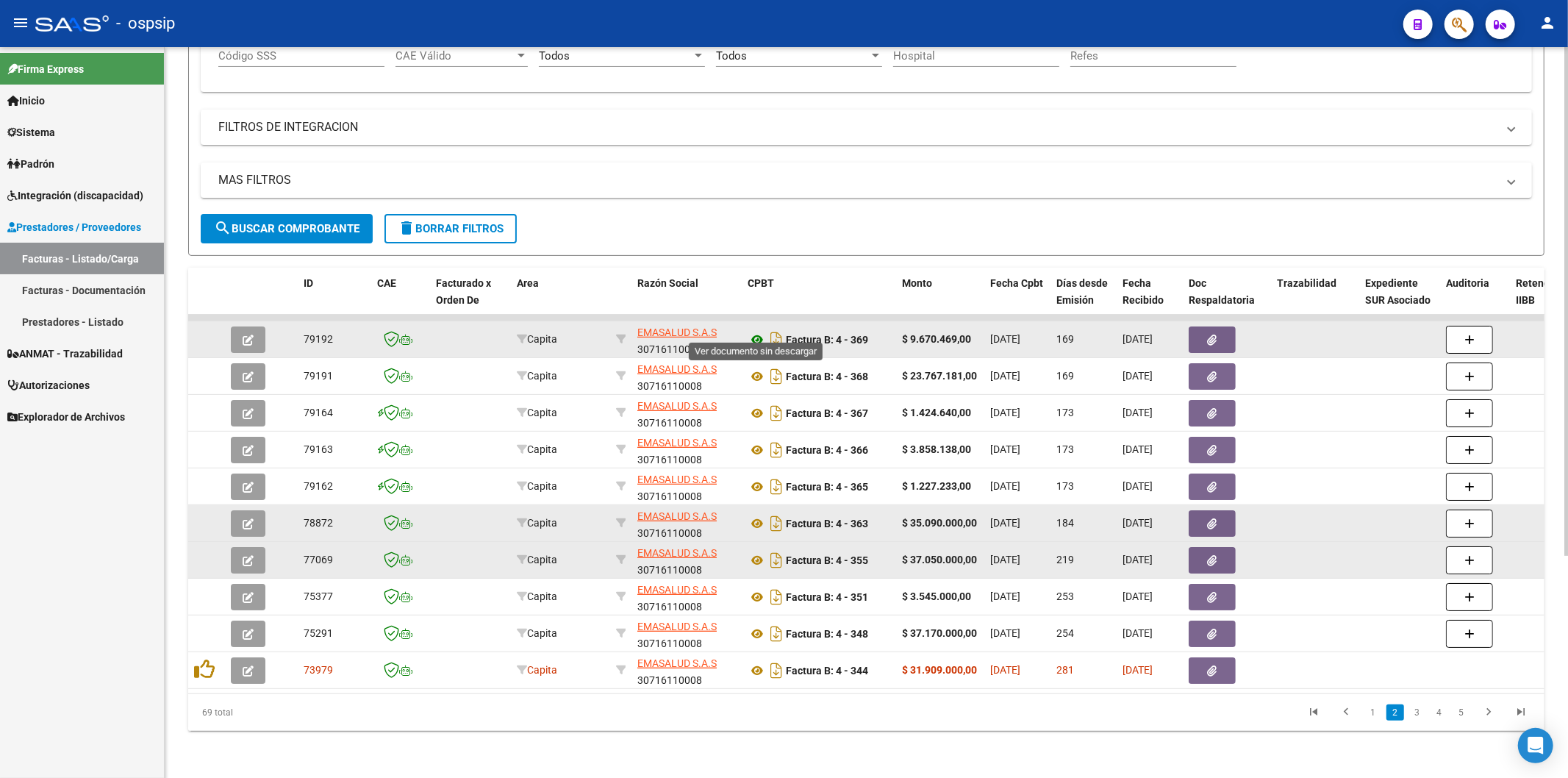
click at [755, 330] on icon at bounding box center [757, 339] width 19 height 17
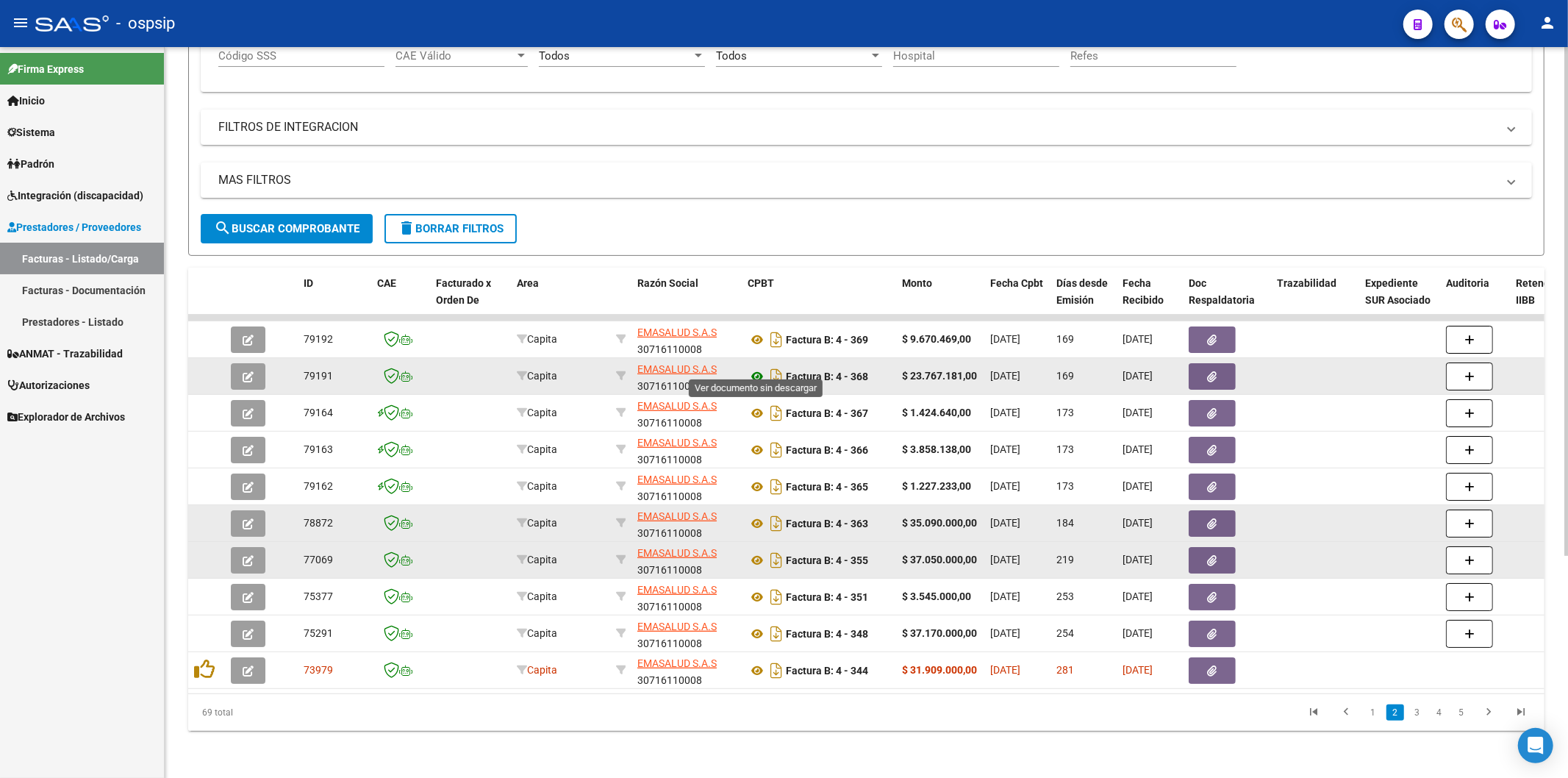
click at [760, 368] on icon at bounding box center [757, 377] width 19 height 17
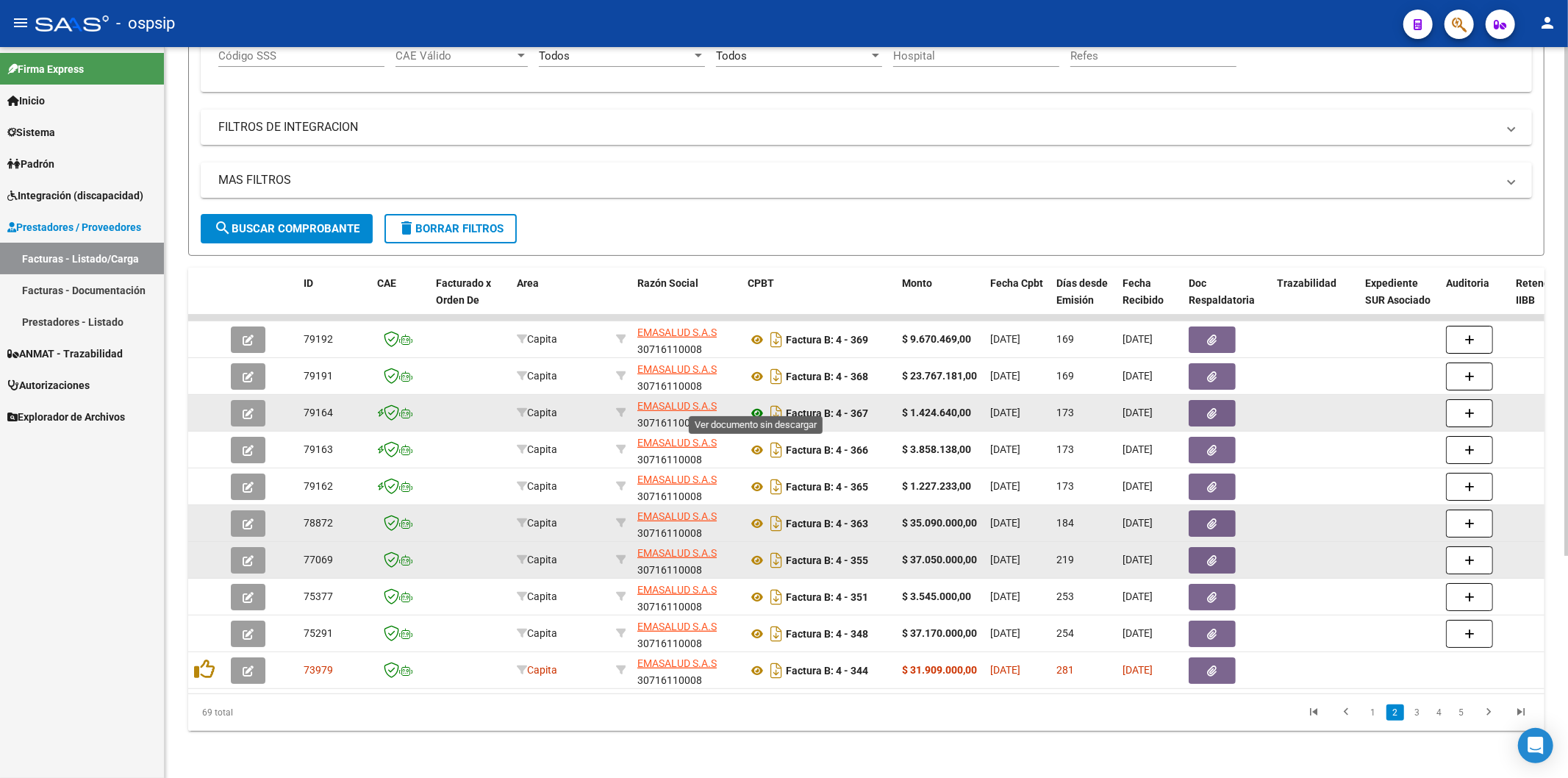
click at [753, 405] on icon at bounding box center [757, 413] width 19 height 17
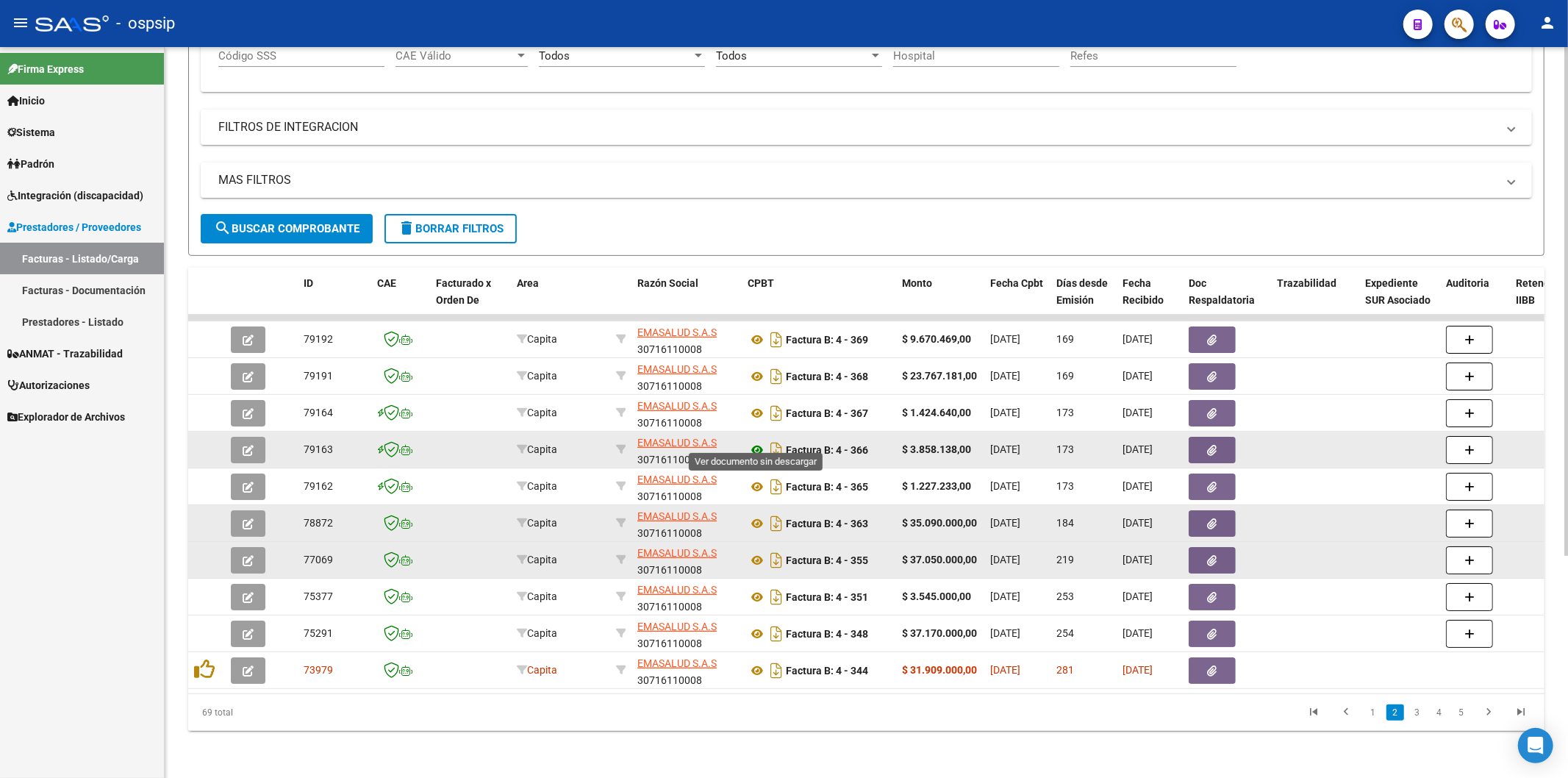
click at [753, 441] on icon at bounding box center [757, 450] width 19 height 17
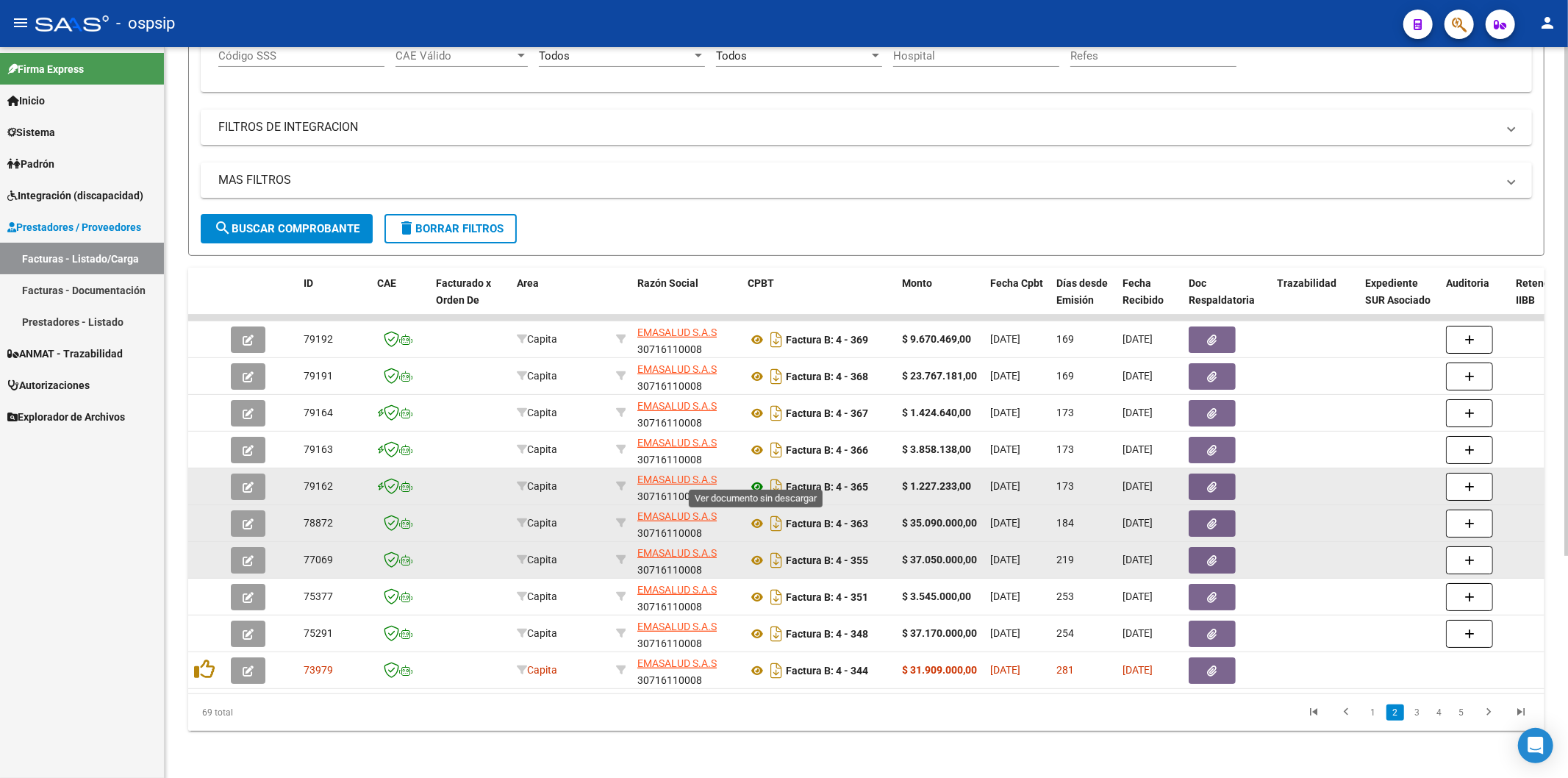
click at [755, 478] on icon at bounding box center [757, 487] width 19 height 17
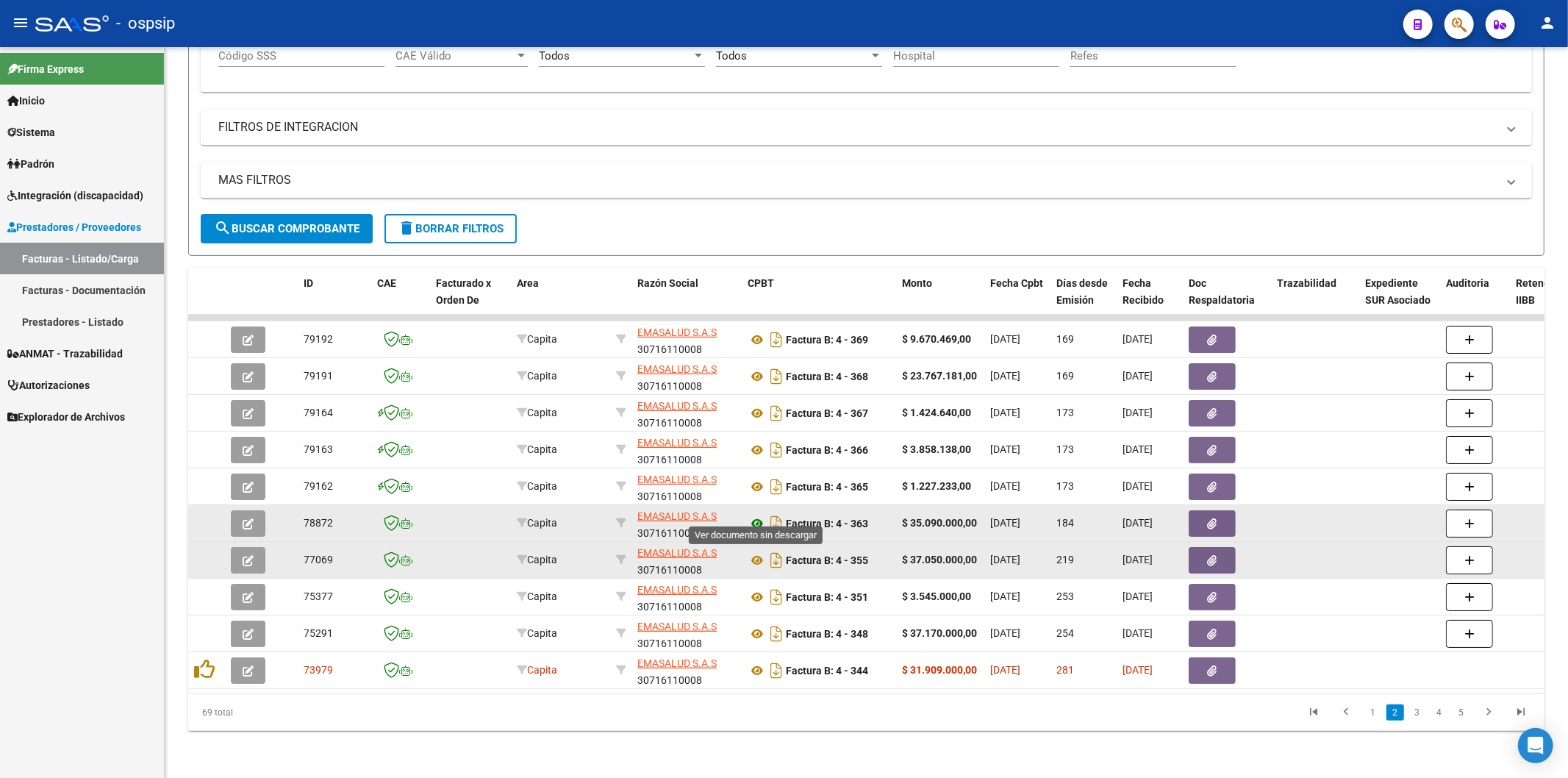
click at [755, 515] on icon at bounding box center [757, 524] width 19 height 17
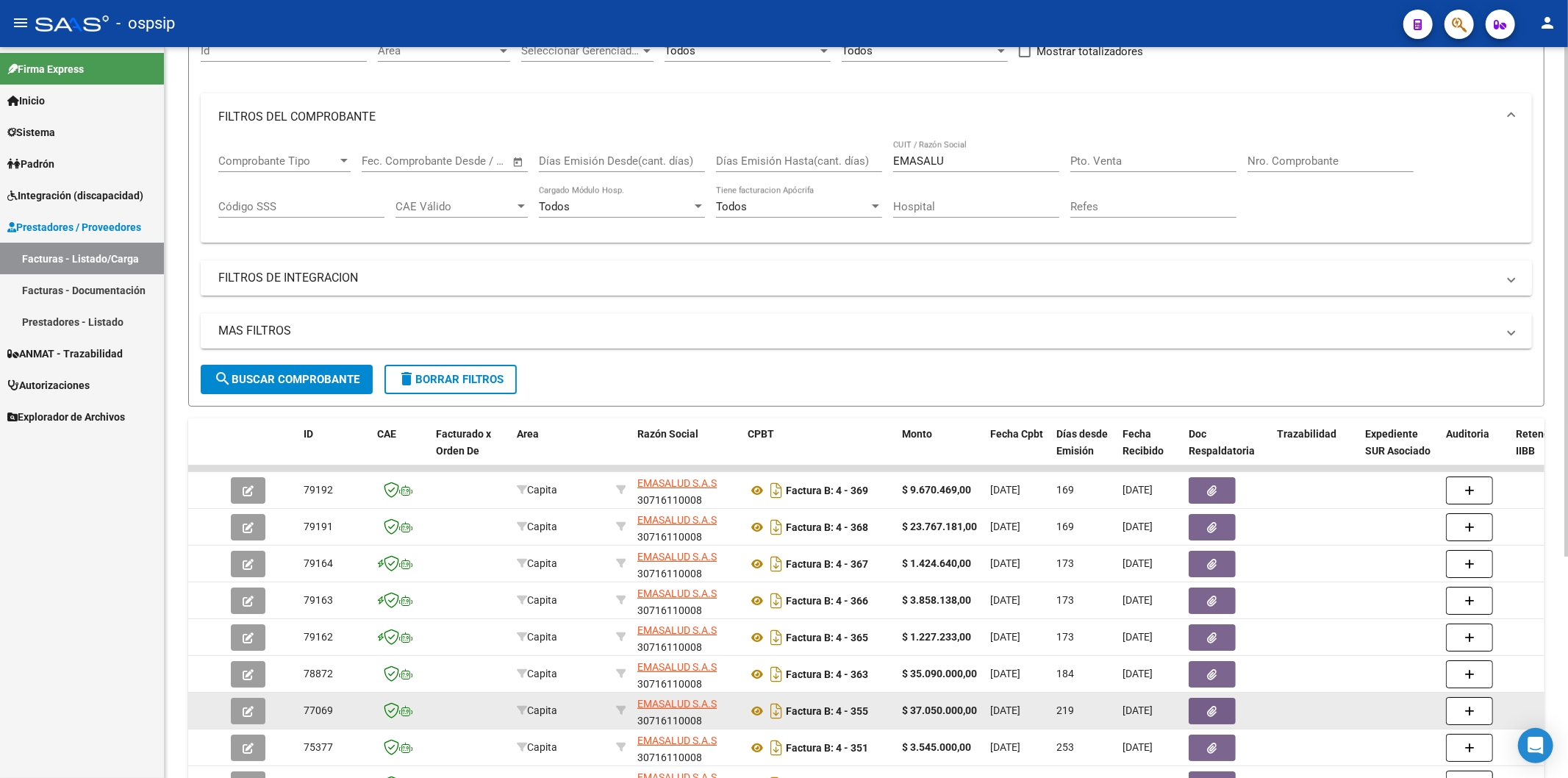
scroll to position [156, 0]
click at [978, 160] on input "EMASALU" at bounding box center [976, 161] width 166 height 13
type input "E"
click at [1329, 166] on input "Nro. Comprobante" at bounding box center [1330, 161] width 166 height 13
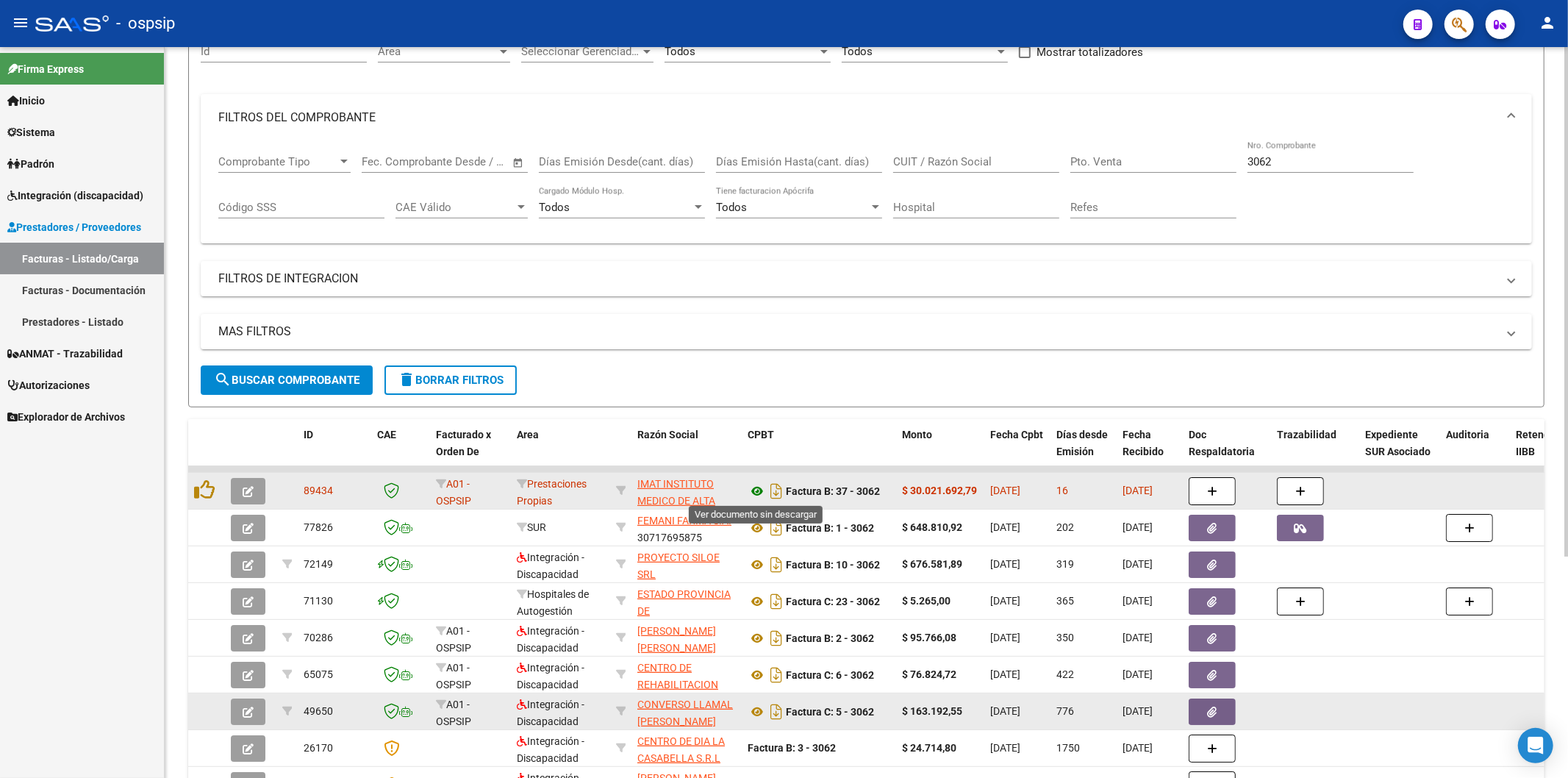
click at [757, 490] on icon at bounding box center [757, 491] width 19 height 17
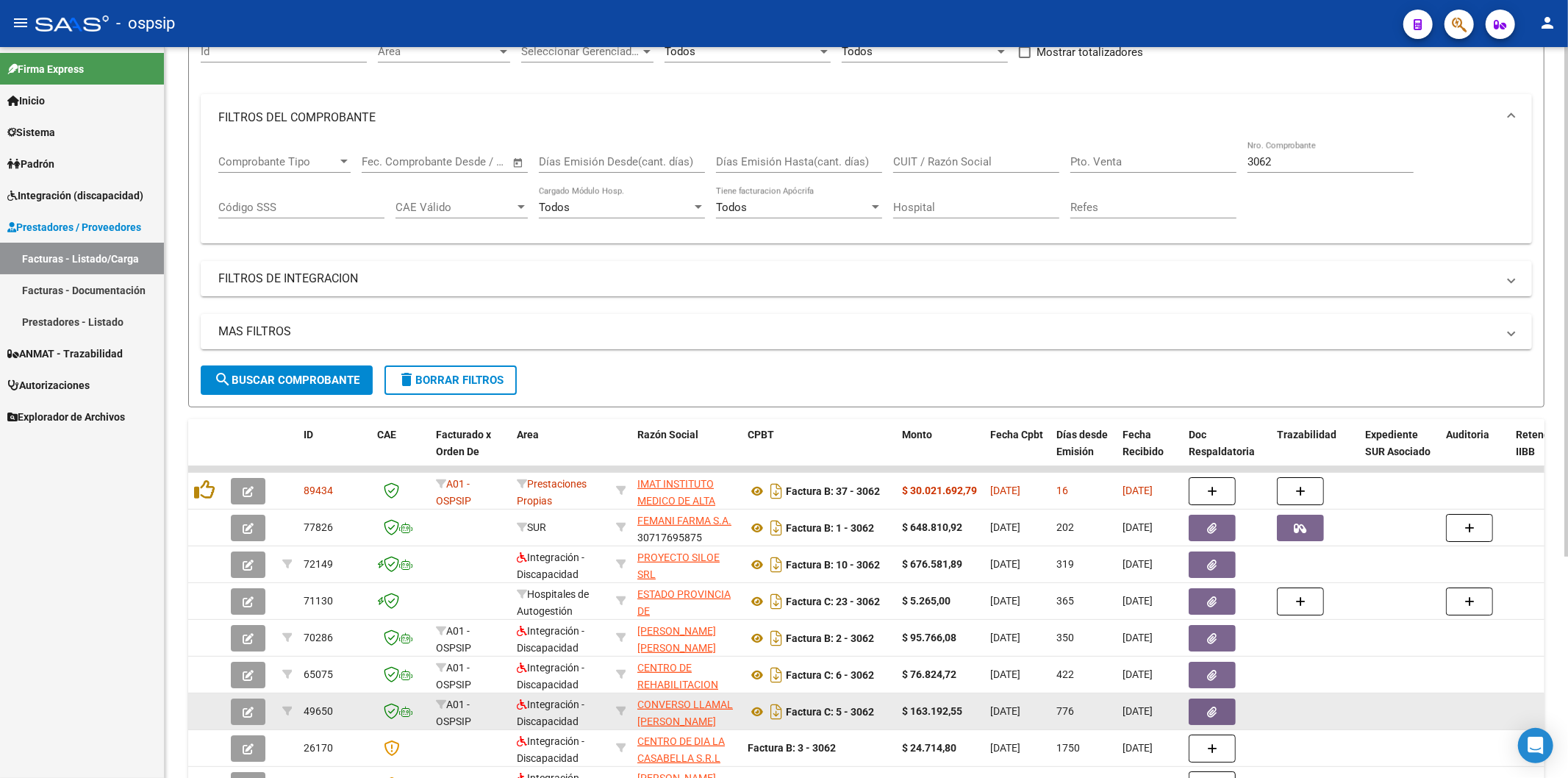
click at [1325, 165] on input "3062" at bounding box center [1330, 161] width 166 height 13
type input "3"
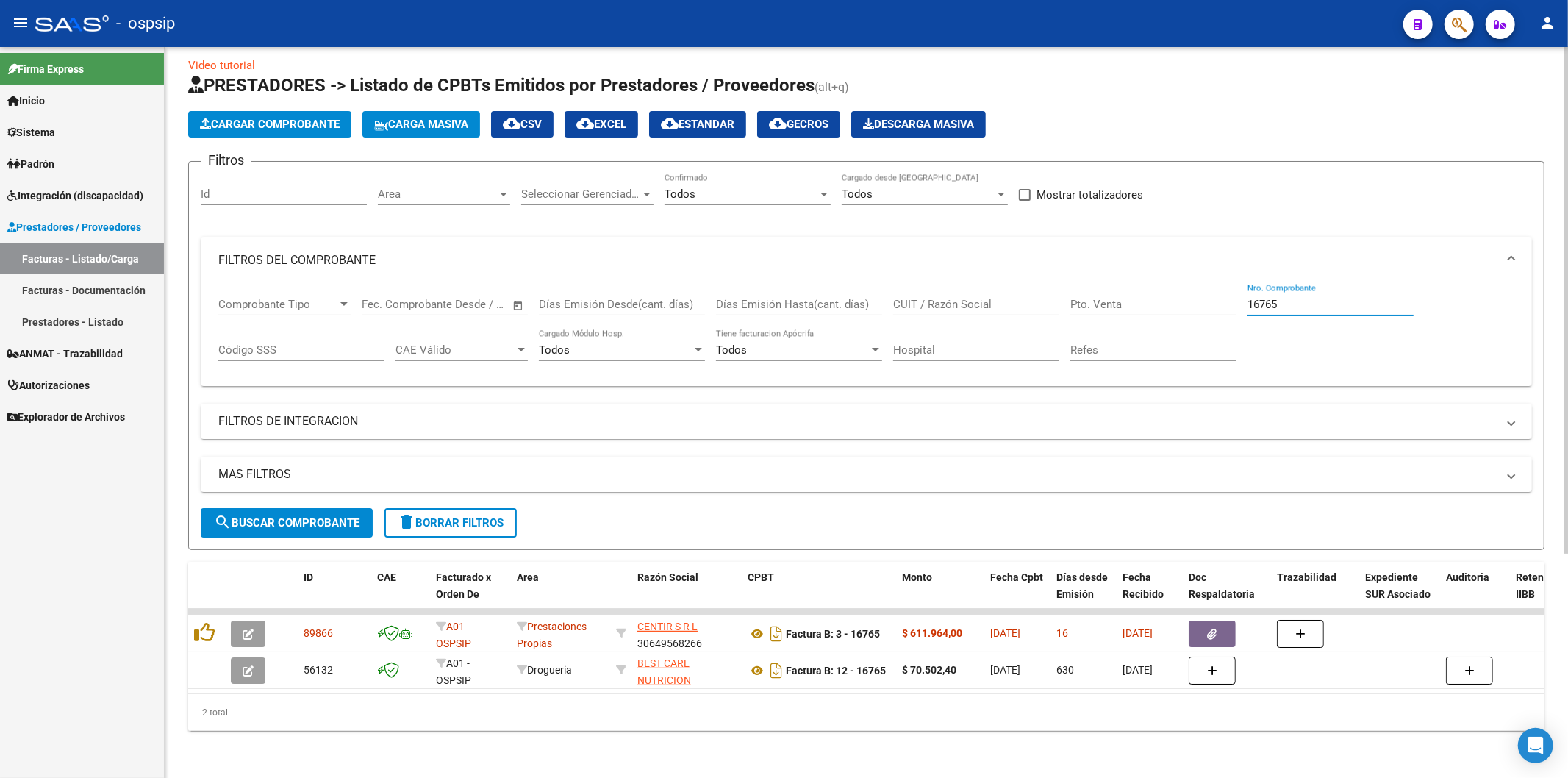
scroll to position [25, 0]
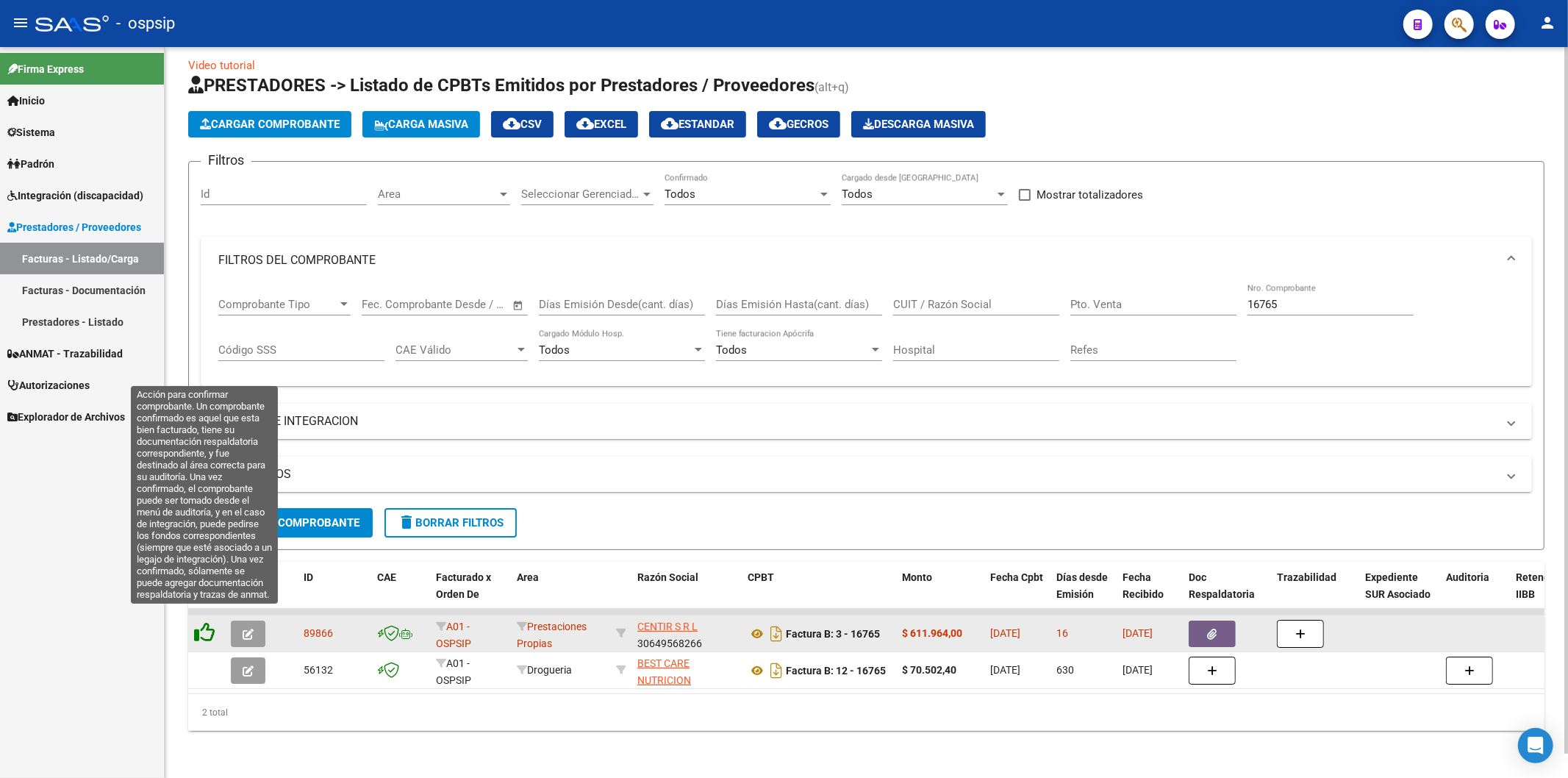
click at [206, 622] on icon at bounding box center [205, 632] width 21 height 21
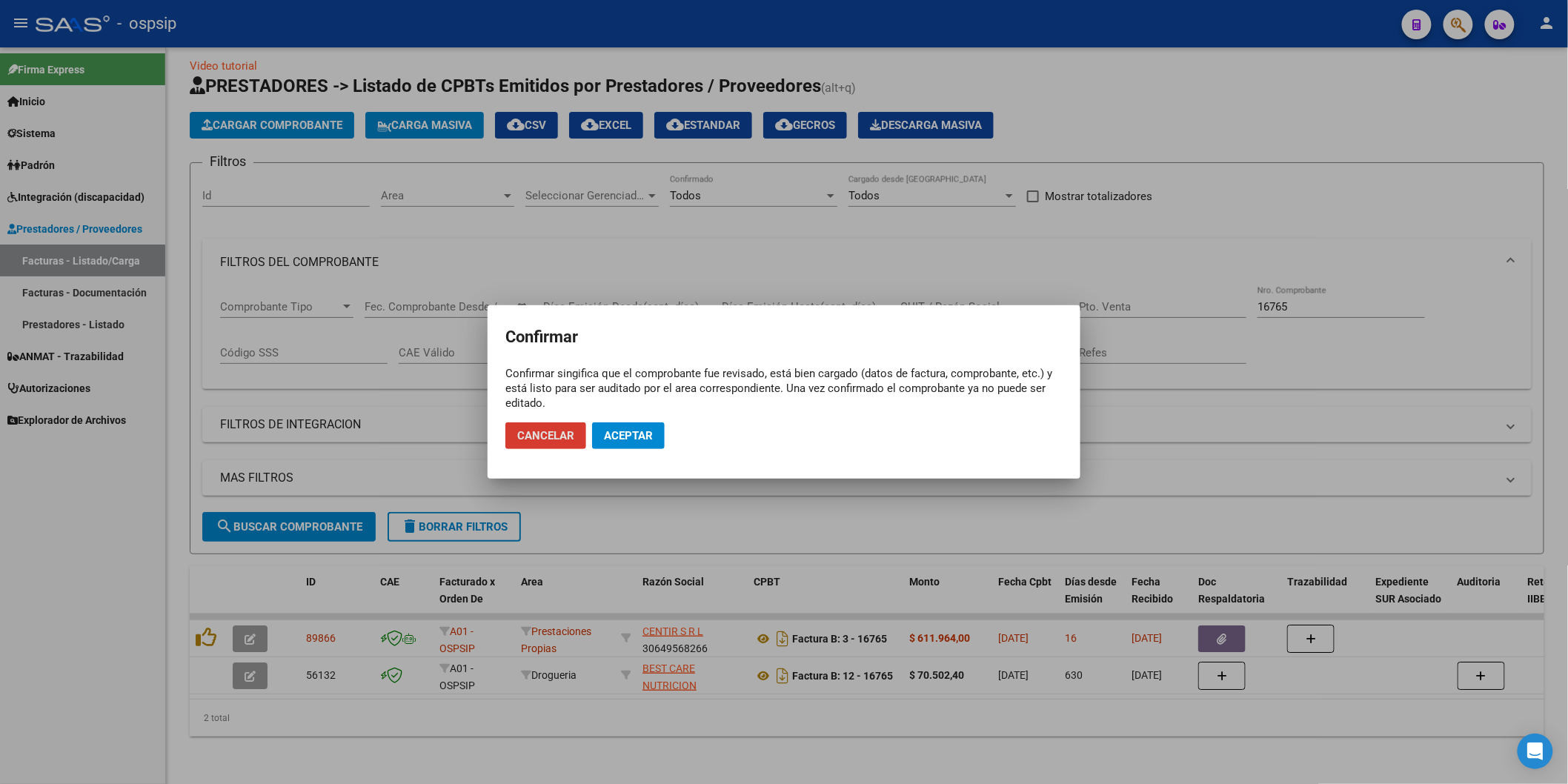
click at [640, 440] on span "Aceptar" at bounding box center [628, 435] width 49 height 13
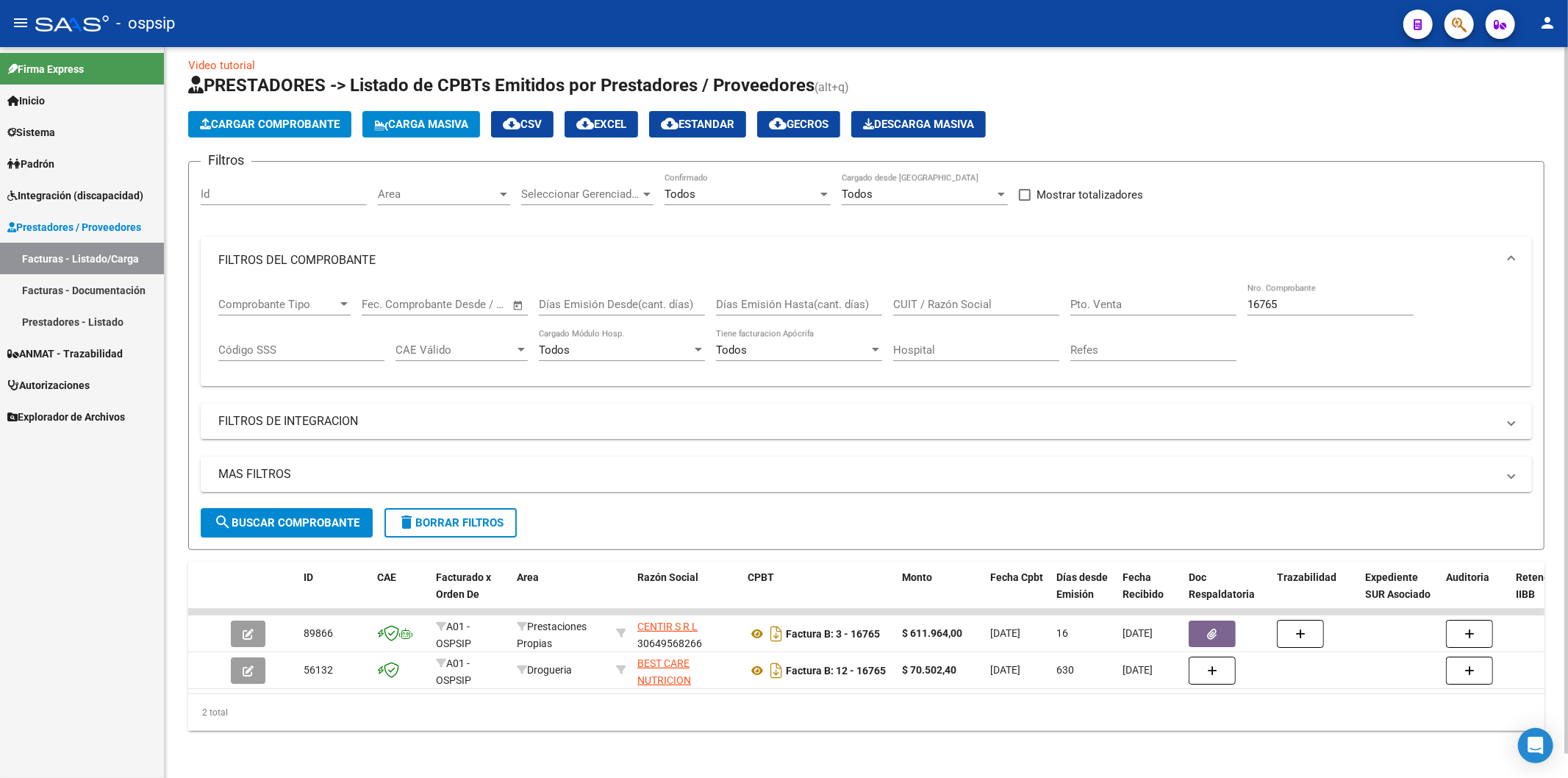
click at [1310, 298] on input "16765" at bounding box center [1330, 304] width 166 height 13
type input "1"
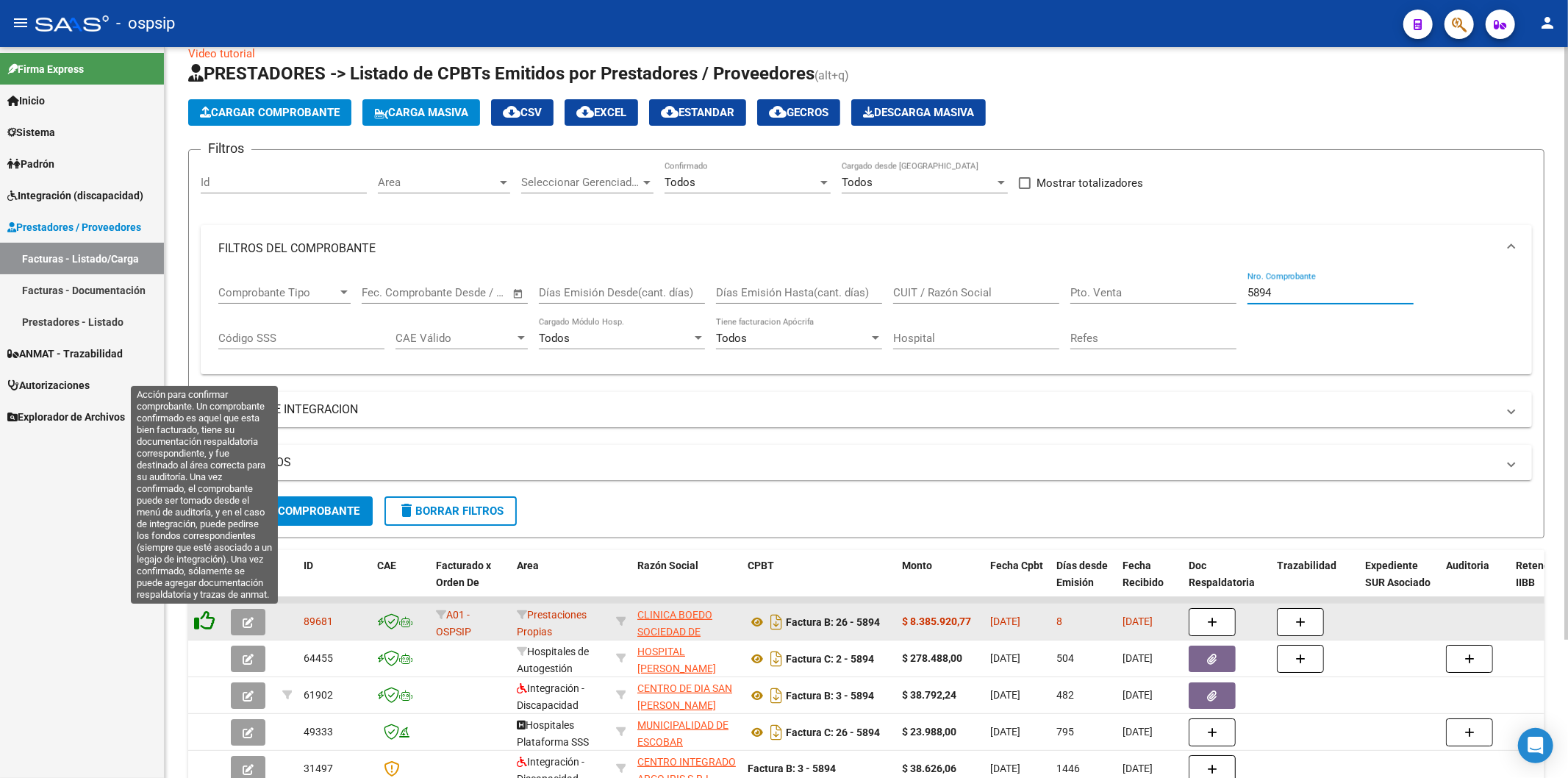
click at [211, 621] on icon at bounding box center [205, 621] width 21 height 21
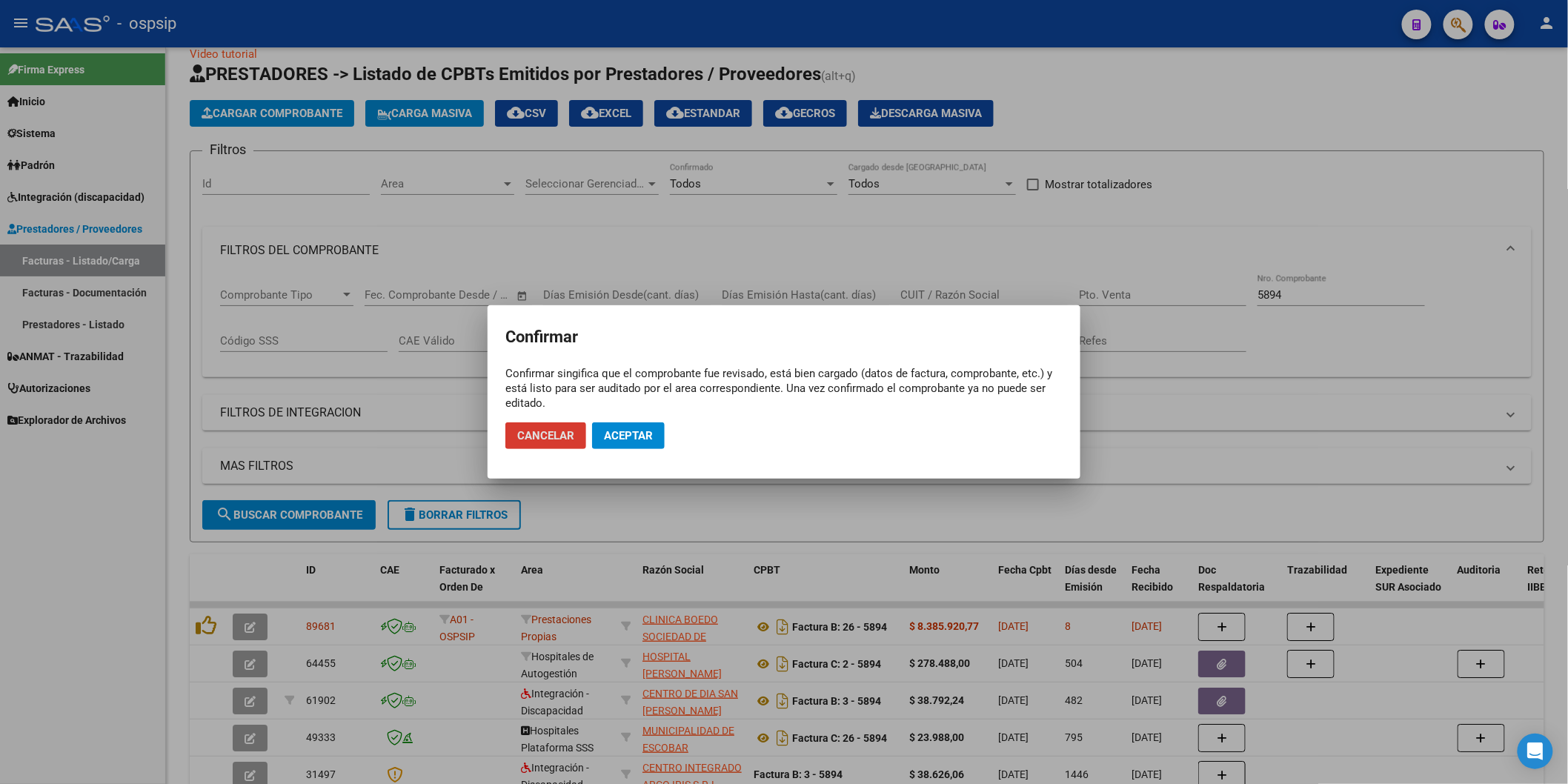
click at [627, 438] on span "Aceptar" at bounding box center [628, 435] width 49 height 13
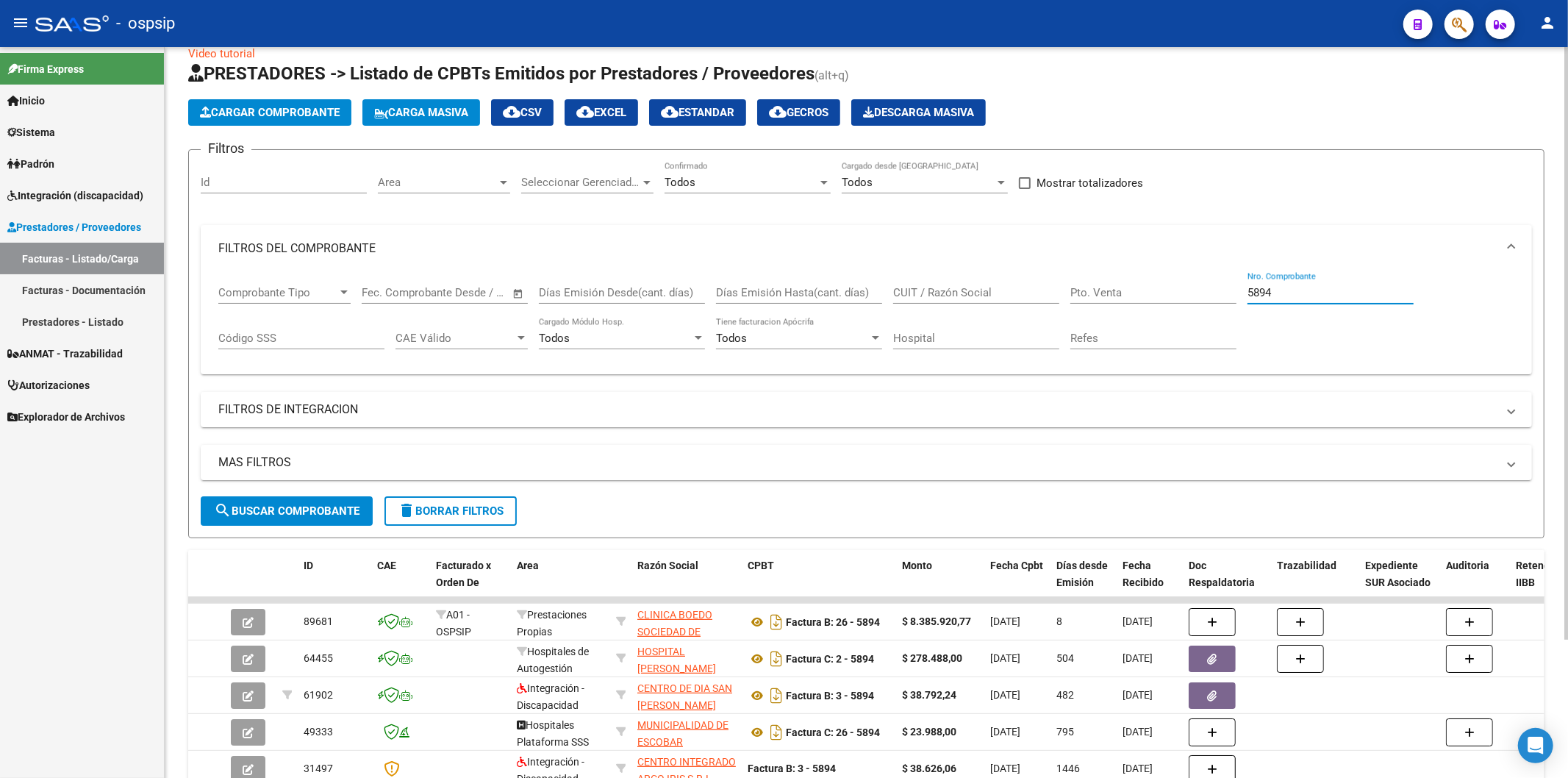
click at [1305, 291] on input "5894" at bounding box center [1330, 292] width 166 height 13
type input "5"
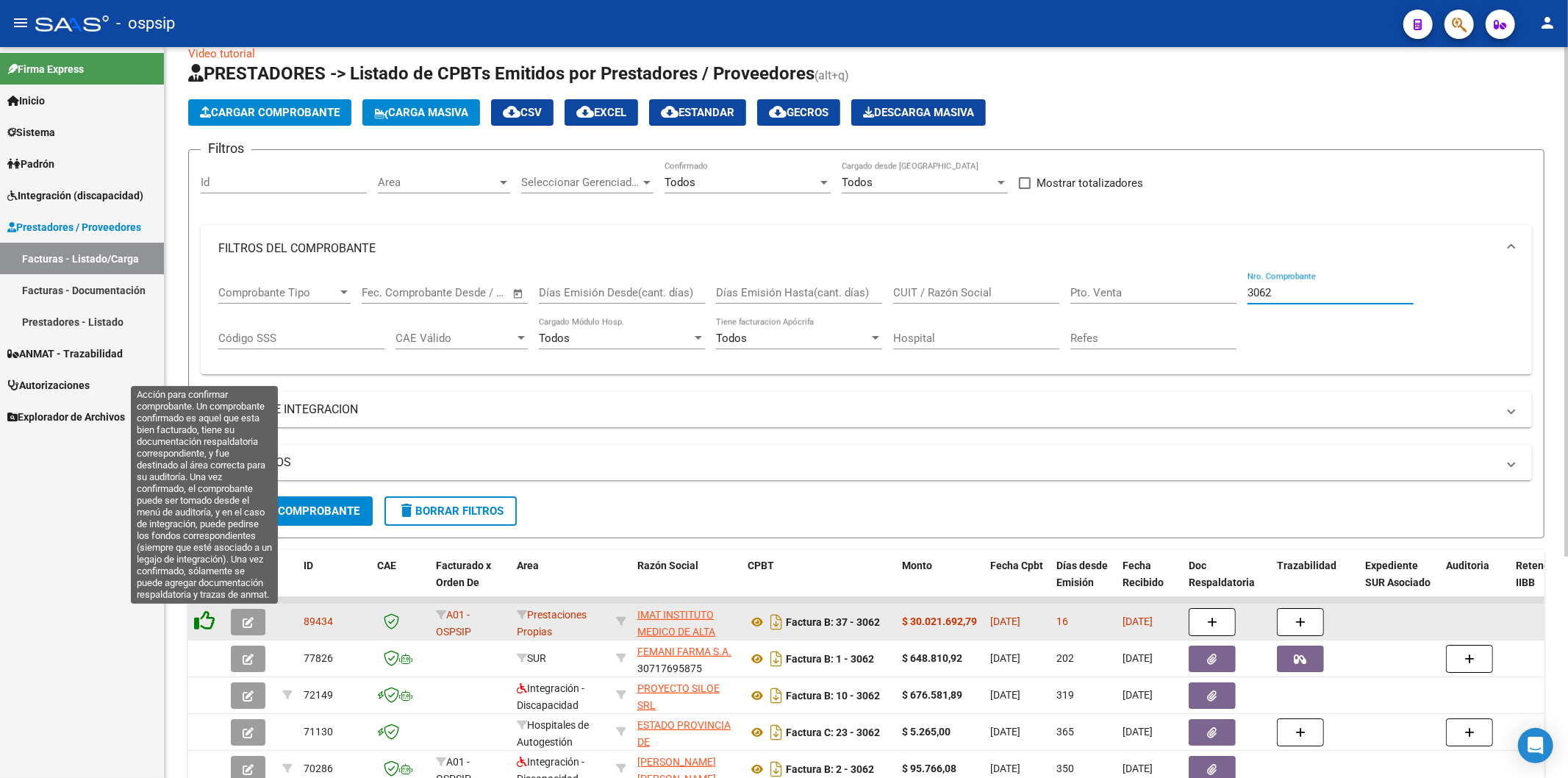
type input "3062"
click at [207, 622] on icon at bounding box center [205, 621] width 21 height 21
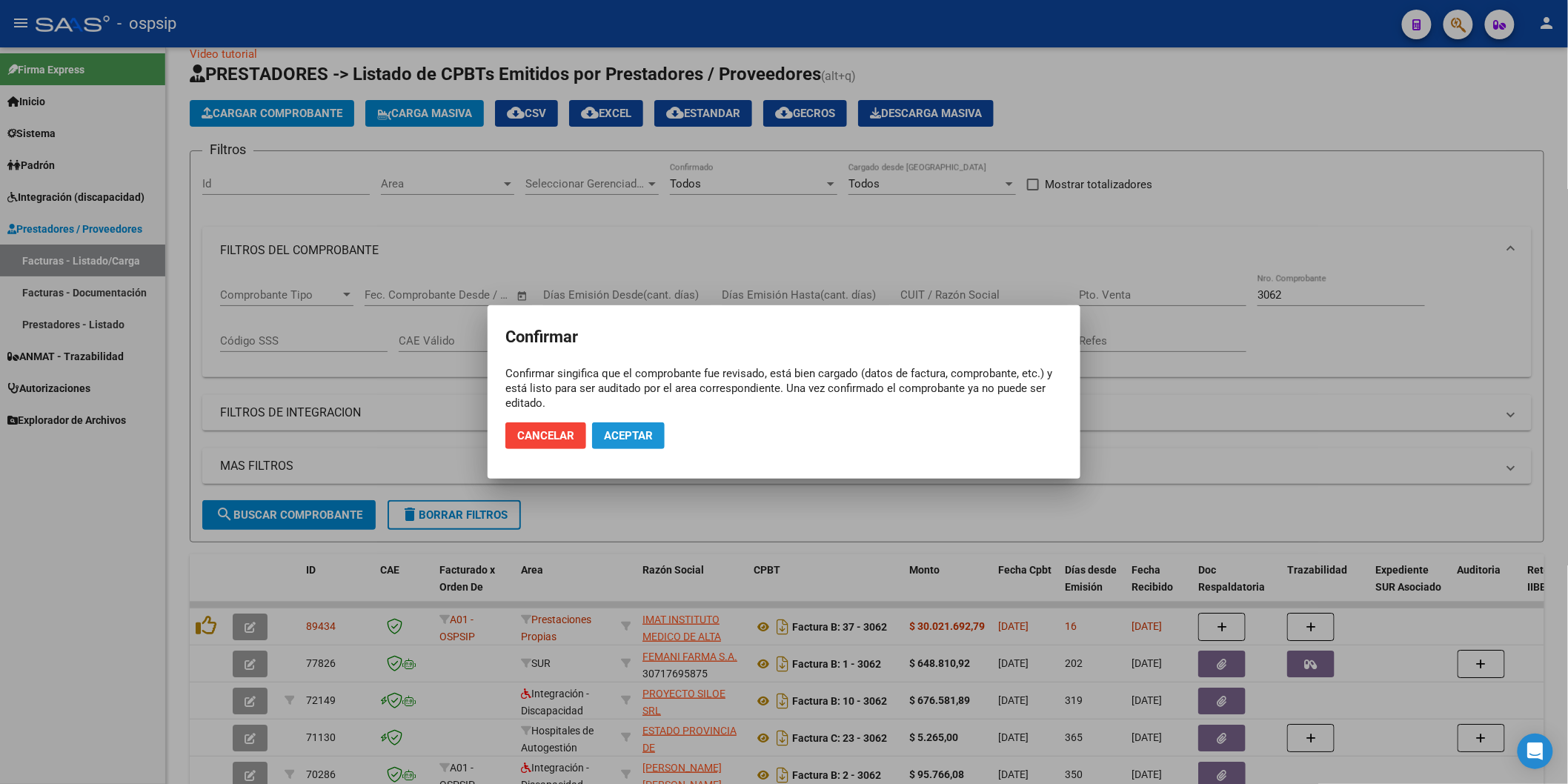
click at [627, 425] on button "Aceptar" at bounding box center [628, 435] width 72 height 26
